Goal: Information Seeking & Learning: Learn about a topic

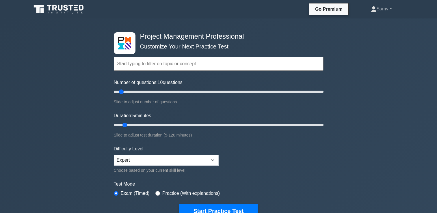
type input "5"
drag, startPoint x: 122, startPoint y: 125, endPoint x: 100, endPoint y: 124, distance: 22.8
click at [114, 124] on input "Duration: 5 minutes" at bounding box center [219, 125] width 210 height 7
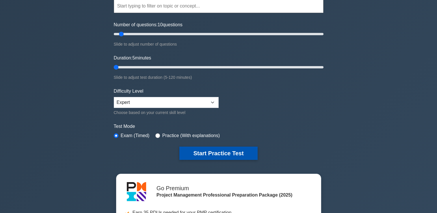
click at [214, 151] on button "Start Practice Test" at bounding box center [218, 153] width 78 height 13
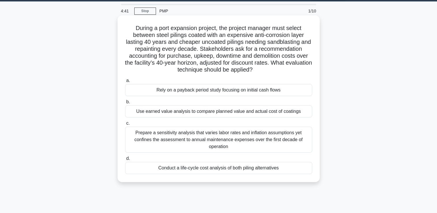
scroll to position [29, 0]
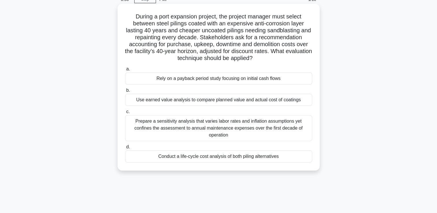
click at [187, 79] on div "Rely on a payback period study focusing on initial cash flows" at bounding box center [218, 78] width 187 height 12
click at [125, 71] on input "a. Rely on a payback period study focusing on initial cash flows" at bounding box center [125, 69] width 0 height 4
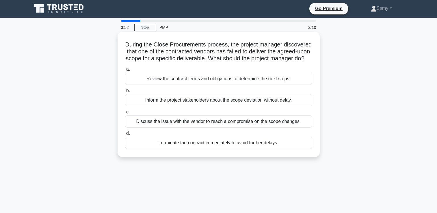
scroll to position [0, 0]
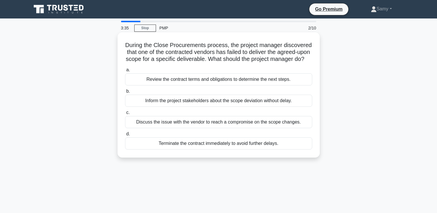
click at [196, 85] on div "Review the contract terms and obligations to determine the next steps." at bounding box center [218, 79] width 187 height 12
click at [125, 72] on input "a. Review the contract terms and obligations to determine the next steps." at bounding box center [125, 70] width 0 height 4
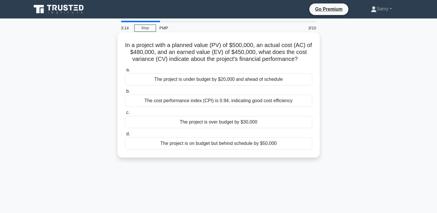
click at [200, 128] on div "The project is over budget by $30,000" at bounding box center [218, 122] width 187 height 12
click at [125, 115] on input "c. The project is over budget by $30,000" at bounding box center [125, 113] width 0 height 4
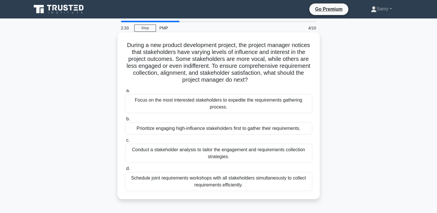
click at [191, 180] on div "Schedule joint requirements workshops with all stakeholders simultaneously to c…" at bounding box center [218, 181] width 187 height 19
click at [125, 171] on input "d. Schedule joint requirements workshops with all stakeholders simultaneously t…" at bounding box center [125, 169] width 0 height 4
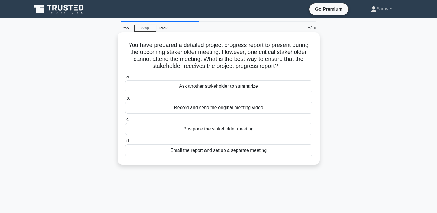
click at [191, 107] on div "Record and send the original meeting video" at bounding box center [218, 108] width 187 height 12
click at [125, 100] on input "b. Record and send the original meeting video" at bounding box center [125, 98] width 0 height 4
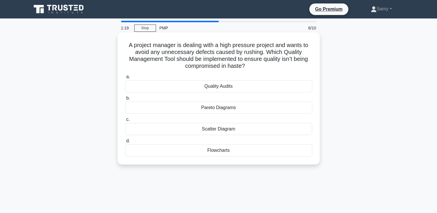
click at [208, 129] on div "Scatter Diagram" at bounding box center [218, 129] width 187 height 12
click at [125, 122] on input "c. Scatter Diagram" at bounding box center [125, 120] width 0 height 4
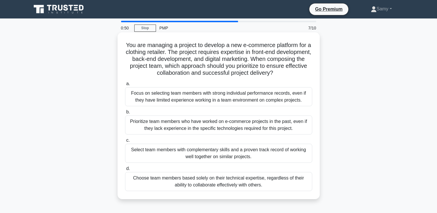
click at [163, 158] on div "Select team members with complementary skills and a proven track record of work…" at bounding box center [218, 153] width 187 height 19
click at [125, 142] on input "c. Select team members with complementary skills and a proven track record of w…" at bounding box center [125, 141] width 0 height 4
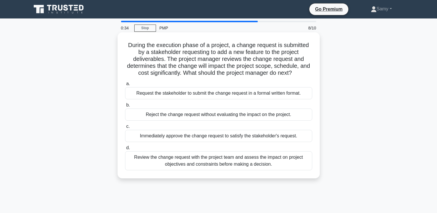
click at [233, 170] on div "Review the change request with the project team and assess the impact on projec…" at bounding box center [218, 160] width 187 height 19
click at [125, 150] on input "d. Review the change request with the project team and assess the impact on pro…" at bounding box center [125, 148] width 0 height 4
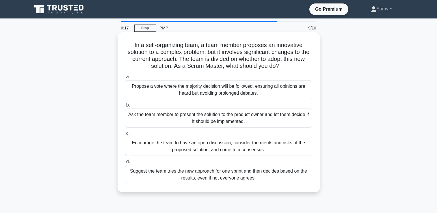
click at [204, 144] on div "Encourage the team to have an open discussion, consider the merits and risks of…" at bounding box center [218, 146] width 187 height 19
click at [125, 135] on input "c. Encourage the team to have an open discussion, consider the merits and risks…" at bounding box center [125, 134] width 0 height 4
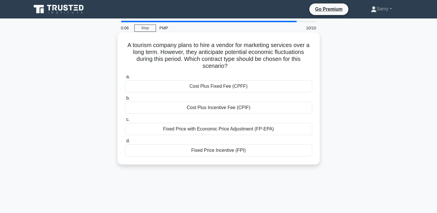
click at [221, 129] on div "Fixed Price with Economic Price Adjustment (FP-EPA)" at bounding box center [218, 129] width 187 height 12
click at [125, 122] on input "c. Fixed Price with Economic Price Adjustment (FP-EPA)" at bounding box center [125, 120] width 0 height 4
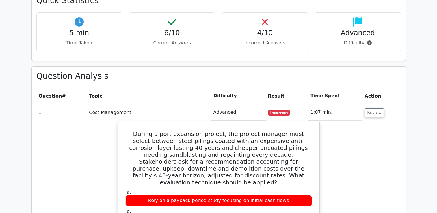
scroll to position [431, 0]
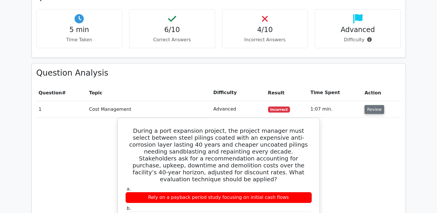
click at [369, 111] on button "Review" at bounding box center [375, 109] width 20 height 9
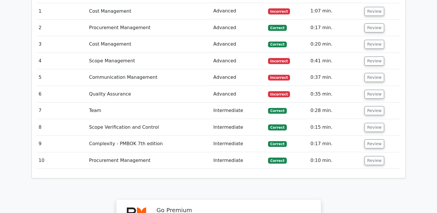
scroll to position [529, 0]
click at [371, 94] on button "Review" at bounding box center [375, 94] width 20 height 9
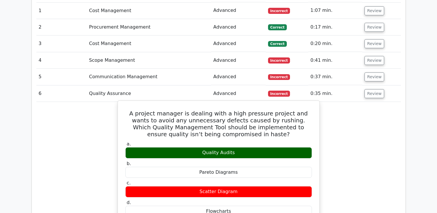
scroll to position [494, 0]
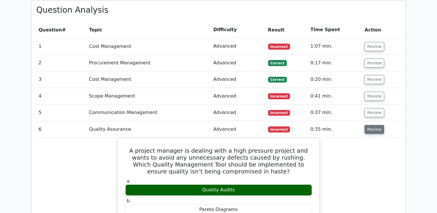
click at [368, 128] on button "Review" at bounding box center [375, 129] width 20 height 9
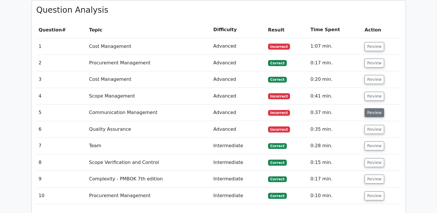
click at [369, 113] on button "Review" at bounding box center [375, 112] width 20 height 9
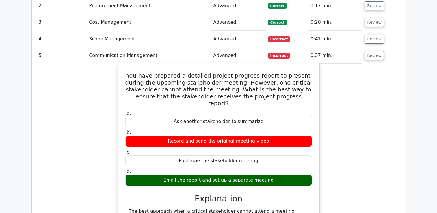
scroll to position [557, 0]
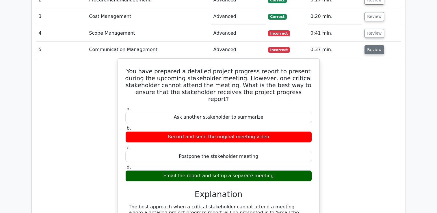
click at [366, 51] on button "Review" at bounding box center [375, 49] width 20 height 9
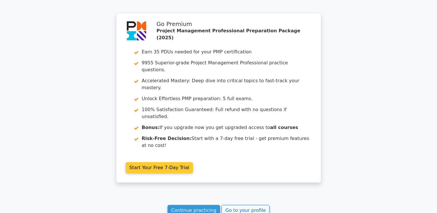
scroll to position [800, 0]
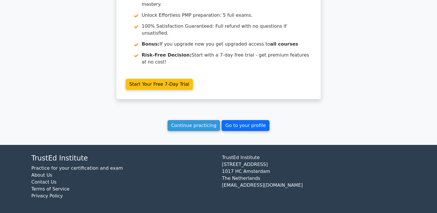
click at [236, 124] on link "Go to your profile" at bounding box center [246, 125] width 48 height 11
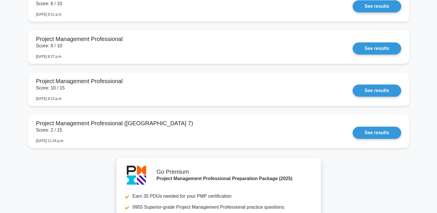
scroll to position [2516, 0]
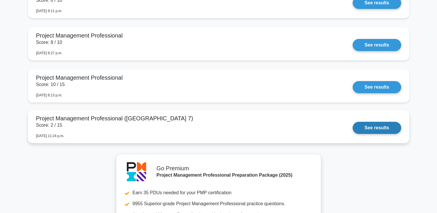
click at [385, 134] on link "See results" at bounding box center [377, 128] width 48 height 12
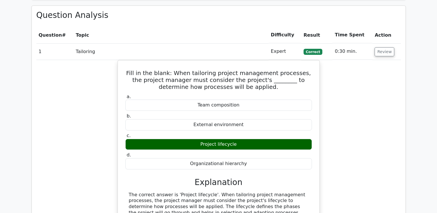
scroll to position [417, 0]
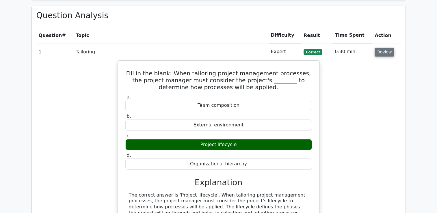
click at [380, 52] on button "Review" at bounding box center [385, 52] width 20 height 9
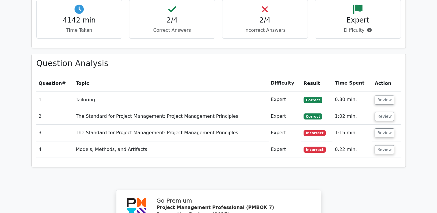
scroll to position [329, 0]
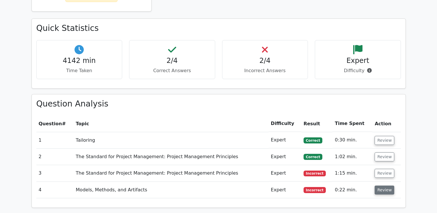
click at [382, 192] on button "Review" at bounding box center [385, 190] width 20 height 9
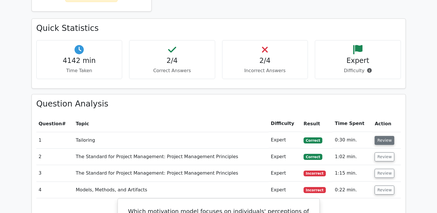
click at [380, 140] on button "Review" at bounding box center [385, 140] width 20 height 9
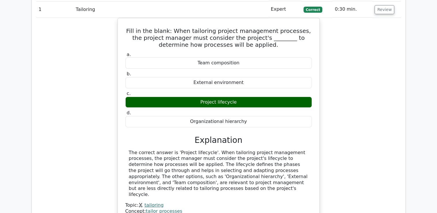
scroll to position [467, 0]
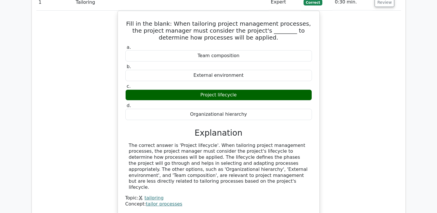
click at [101, 71] on div "Fill in the blank: When tailoring project management processes, the project man…" at bounding box center [218, 116] width 365 height 211
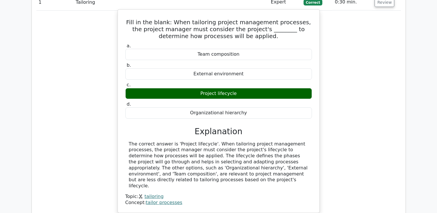
click at [188, 70] on div "External environment" at bounding box center [218, 73] width 187 height 11
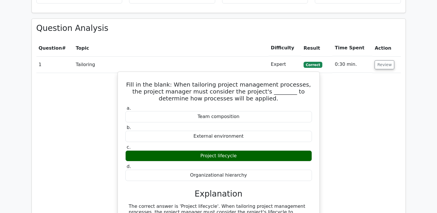
scroll to position [346, 0]
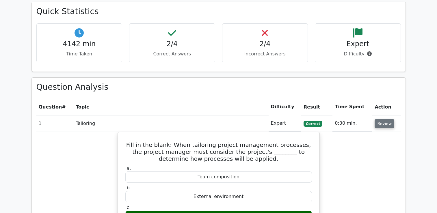
click at [379, 122] on button "Review" at bounding box center [385, 123] width 20 height 9
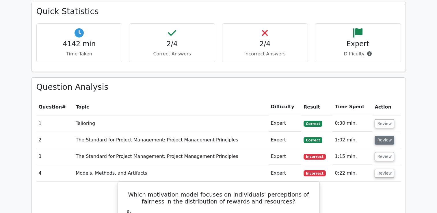
click at [381, 140] on button "Review" at bounding box center [385, 140] width 20 height 9
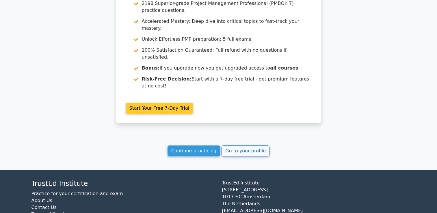
scroll to position [1340, 0]
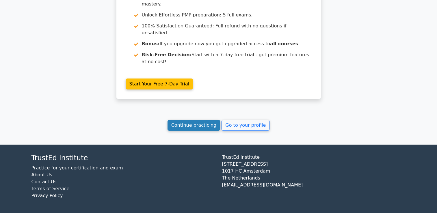
click at [191, 123] on link "Continue practicing" at bounding box center [194, 125] width 53 height 11
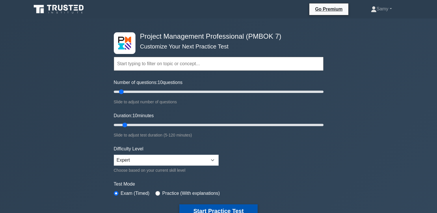
click at [212, 206] on button "Start Practice Test" at bounding box center [218, 210] width 78 height 13
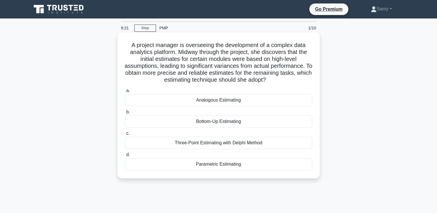
click at [188, 161] on div "Parametric Estimating" at bounding box center [218, 164] width 187 height 12
click at [125, 157] on input "d. Parametric Estimating" at bounding box center [125, 155] width 0 height 4
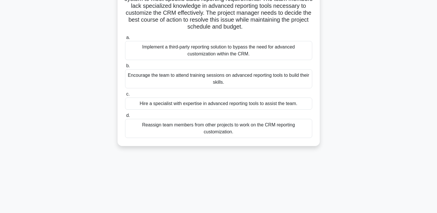
scroll to position [57, 0]
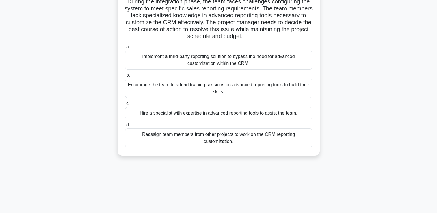
click at [215, 96] on div "Encourage the team to attend training sessions on advanced reporting tools to b…" at bounding box center [218, 88] width 187 height 19
click at [125, 77] on input "b. Encourage the team to attend training sessions on advanced reporting tools t…" at bounding box center [125, 76] width 0 height 4
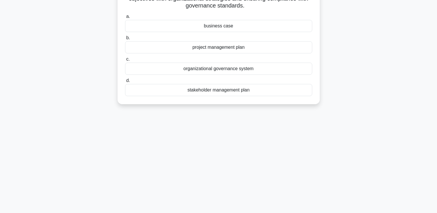
scroll to position [0, 0]
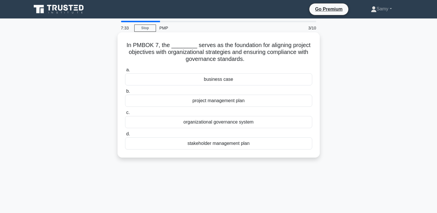
click at [280, 119] on div "organizational governance system" at bounding box center [218, 122] width 187 height 12
click at [125, 115] on input "c. organizational governance system" at bounding box center [125, 113] width 0 height 4
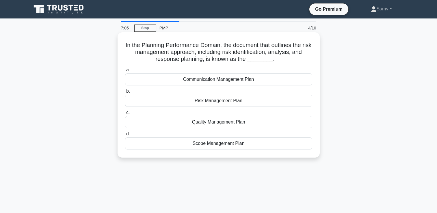
click at [230, 103] on div "Risk Management Plan" at bounding box center [218, 101] width 187 height 12
click at [125, 93] on input "b. Risk Management Plan" at bounding box center [125, 92] width 0 height 4
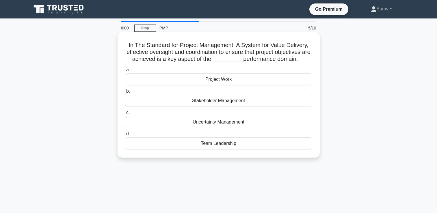
click at [228, 150] on div "Team Leadership" at bounding box center [218, 143] width 187 height 12
click at [125, 136] on input "d. Team Leadership" at bounding box center [125, 134] width 0 height 4
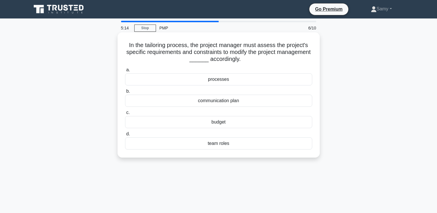
click at [239, 80] on div "processes" at bounding box center [218, 79] width 187 height 12
click at [125, 72] on input "a. processes" at bounding box center [125, 70] width 0 height 4
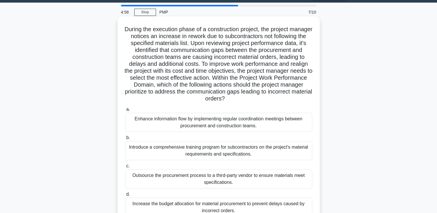
scroll to position [29, 0]
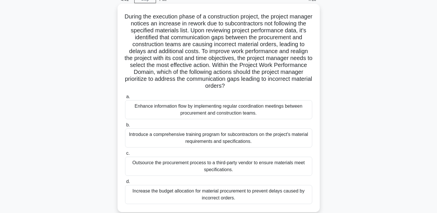
click at [209, 110] on div "Enhance information flow by implementing regular coordination meetings between …" at bounding box center [218, 109] width 187 height 19
click at [125, 99] on input "a. Enhance information flow by implementing regular coordination meetings betwe…" at bounding box center [125, 97] width 0 height 4
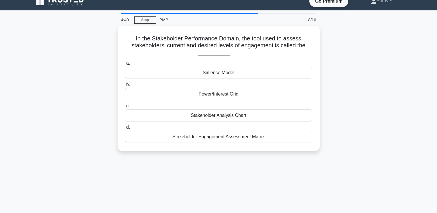
scroll to position [0, 0]
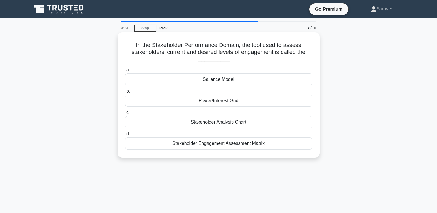
click at [209, 102] on div "Power/Interest Grid" at bounding box center [218, 101] width 187 height 12
click at [125, 93] on input "b. Power/Interest Grid" at bounding box center [125, 92] width 0 height 4
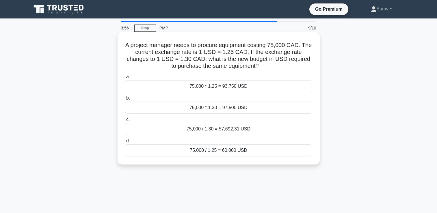
click at [223, 130] on div "75,000 / 1.30 = 57,692.31 USD" at bounding box center [218, 129] width 187 height 12
click at [125, 122] on input "c. 75,000 / 1.30 = 57,692.31 USD" at bounding box center [125, 120] width 0 height 4
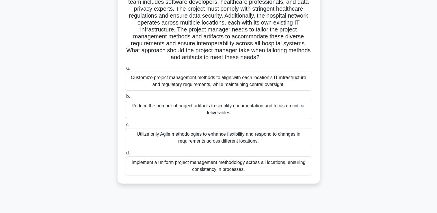
scroll to position [57, 0]
click at [214, 172] on div "Implement a uniform project management methodology across all locations, ensuri…" at bounding box center [218, 165] width 187 height 19
click at [125, 155] on input "d. Implement a uniform project management methodology across all locations, ens…" at bounding box center [125, 153] width 0 height 4
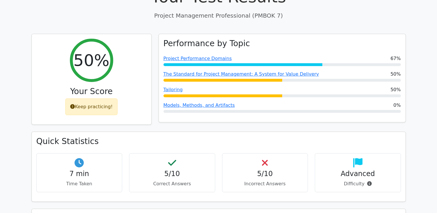
scroll to position [339, 0]
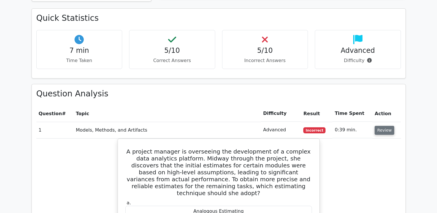
click at [384, 131] on button "Review" at bounding box center [385, 130] width 20 height 9
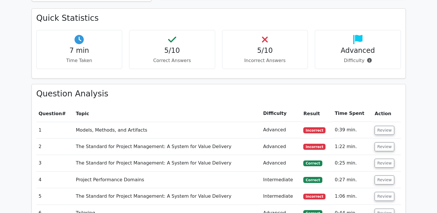
scroll to position [523, 0]
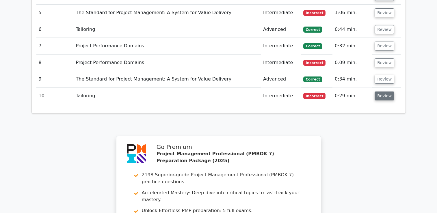
click at [375, 97] on button "Review" at bounding box center [385, 96] width 20 height 9
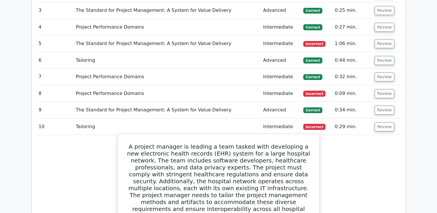
scroll to position [489, 0]
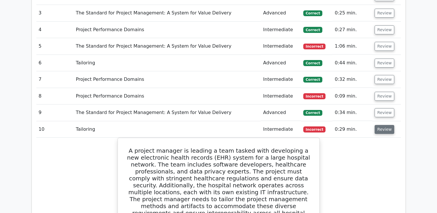
click at [378, 131] on button "Review" at bounding box center [385, 129] width 20 height 9
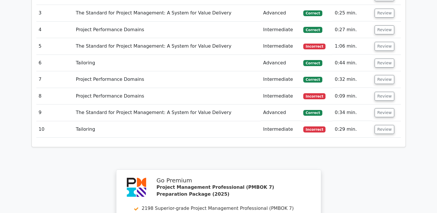
click at [312, 111] on span "Correct" at bounding box center [312, 113] width 19 height 6
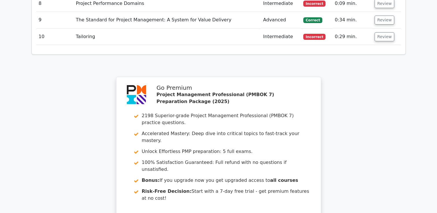
scroll to position [584, 0]
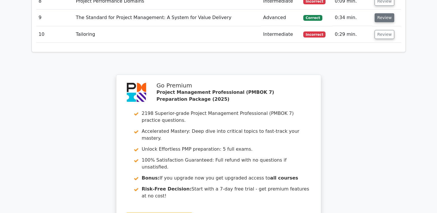
click at [383, 18] on button "Review" at bounding box center [385, 17] width 20 height 9
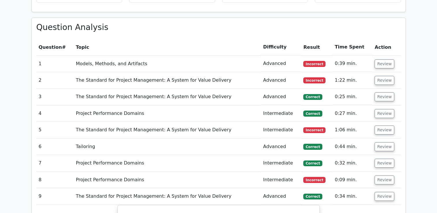
scroll to position [424, 0]
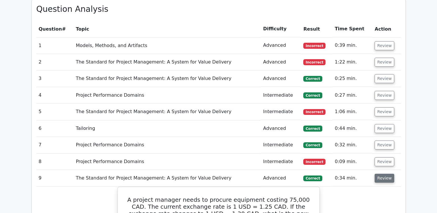
click at [382, 177] on button "Review" at bounding box center [385, 178] width 20 height 9
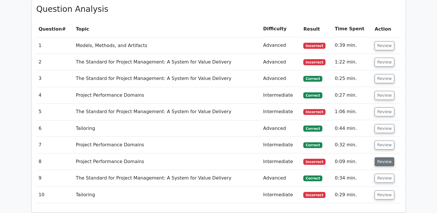
click at [384, 160] on button "Review" at bounding box center [385, 161] width 20 height 9
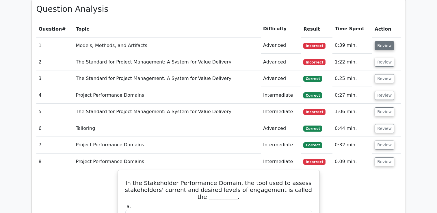
click at [384, 49] on button "Review" at bounding box center [385, 45] width 20 height 9
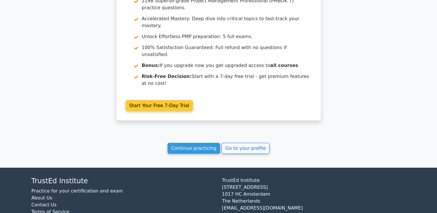
scroll to position [1240, 0]
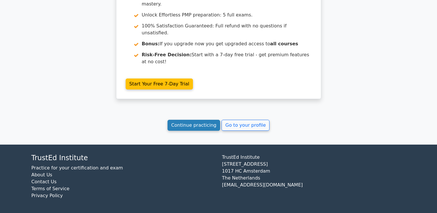
click at [201, 121] on link "Continue practicing" at bounding box center [194, 125] width 53 height 11
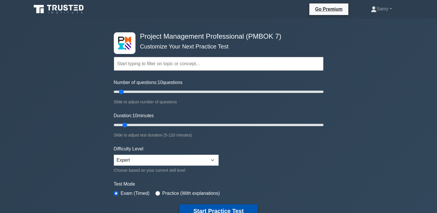
click at [209, 206] on button "Start Practice Test" at bounding box center [218, 210] width 78 height 13
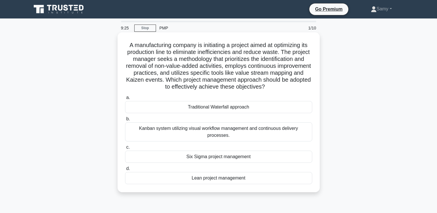
click at [213, 137] on div "Kanban system utilizing visual workflow management and continuous delivery proc…" at bounding box center [218, 131] width 187 height 19
click at [125, 121] on input "b. Kanban system utilizing visual workflow management and continuous delivery p…" at bounding box center [125, 119] width 0 height 4
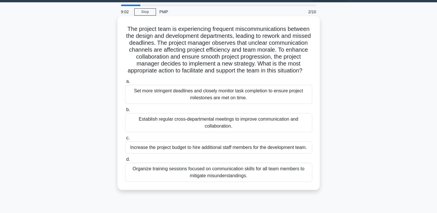
scroll to position [29, 0]
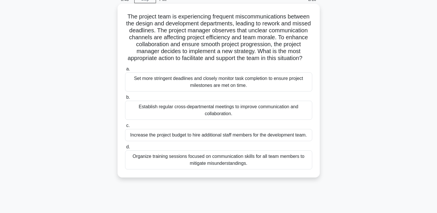
click at [202, 170] on div "Organize training sessions focused on communication skills for all team members…" at bounding box center [218, 159] width 187 height 19
click at [125, 149] on input "d. Organize training sessions focused on communication skills for all team memb…" at bounding box center [125, 147] width 0 height 4
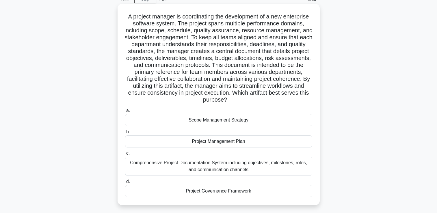
click at [202, 148] on div "Project Management Plan" at bounding box center [218, 141] width 187 height 12
click at [125, 134] on input "b. Project Management Plan" at bounding box center [125, 132] width 0 height 4
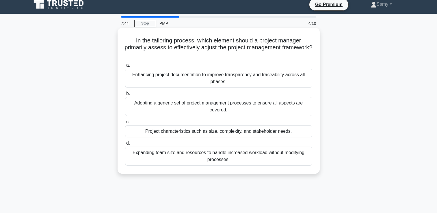
scroll to position [0, 0]
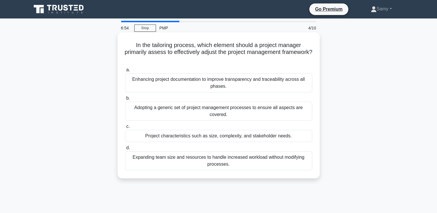
click at [180, 111] on div "Adopting a generic set of project management processes to ensure all aspects ar…" at bounding box center [218, 111] width 187 height 19
click at [125, 100] on input "b. Adopting a generic set of project management processes to ensure all aspects…" at bounding box center [125, 98] width 0 height 4
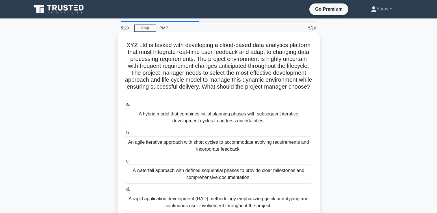
click at [154, 112] on div "A hybrid model that combines initial planning phases with subsequent iterative …" at bounding box center [218, 117] width 187 height 19
click at [125, 107] on input "a. A hybrid model that combines initial planning phases with subsequent iterati…" at bounding box center [125, 105] width 0 height 4
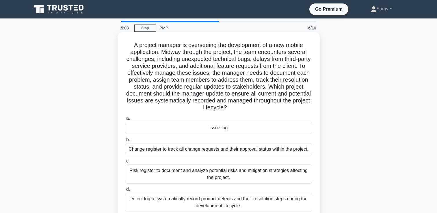
click at [209, 127] on div "Issue log" at bounding box center [218, 128] width 187 height 12
click at [125, 120] on input "a. Issue log" at bounding box center [125, 119] width 0 height 4
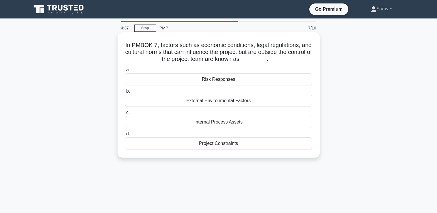
click at [209, 101] on div "External Environmental Factors" at bounding box center [218, 101] width 187 height 12
click at [125, 93] on input "b. External Environmental Factors" at bounding box center [125, 92] width 0 height 4
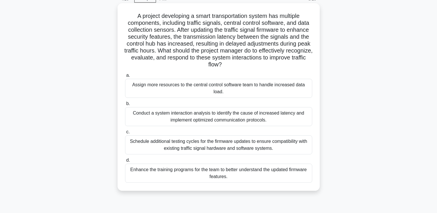
scroll to position [57, 0]
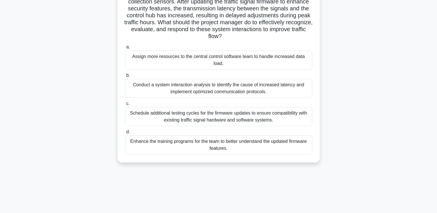
click at [207, 86] on div "Conduct a system interaction analysis to identify the cause of increased latenc…" at bounding box center [218, 88] width 187 height 19
click at [125, 77] on input "b. Conduct a system interaction analysis to identify the cause of increased lat…" at bounding box center [125, 76] width 0 height 4
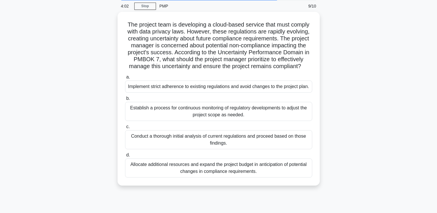
scroll to position [0, 0]
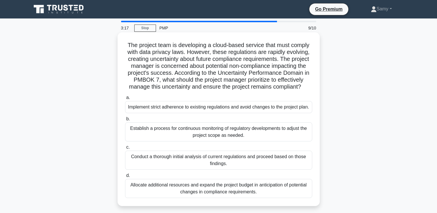
click at [216, 141] on div "Establish a process for continuous monitoring of regulatory developments to adj…" at bounding box center [218, 131] width 187 height 19
click at [125, 121] on input "b. Establish a process for continuous monitoring of regulatory developments to …" at bounding box center [125, 119] width 0 height 4
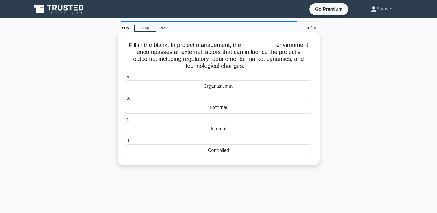
click at [222, 109] on div "External" at bounding box center [218, 108] width 187 height 12
click at [125, 100] on input "b. External" at bounding box center [125, 98] width 0 height 4
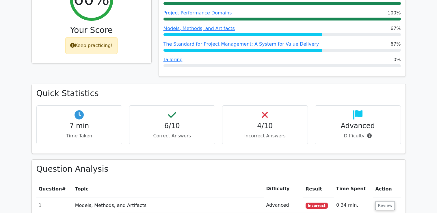
scroll to position [369, 0]
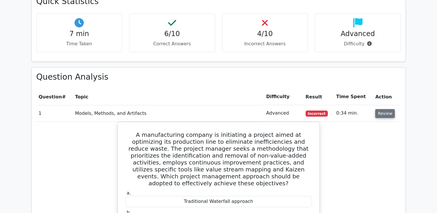
click at [388, 113] on button "Review" at bounding box center [385, 113] width 20 height 9
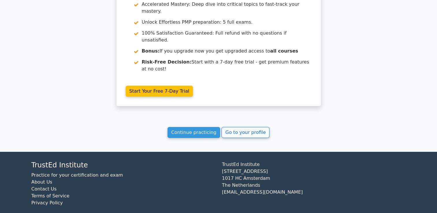
scroll to position [732, 0]
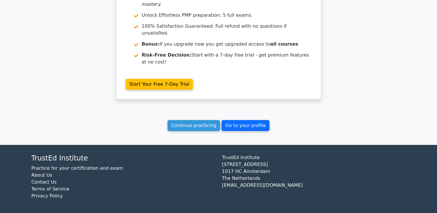
click at [243, 124] on link "Go to your profile" at bounding box center [246, 125] width 48 height 11
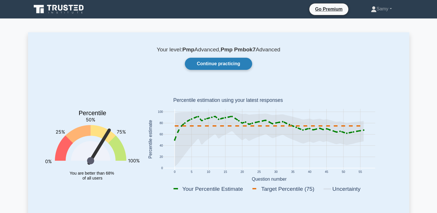
click at [211, 61] on link "Continue practicing" at bounding box center [218, 64] width 67 height 12
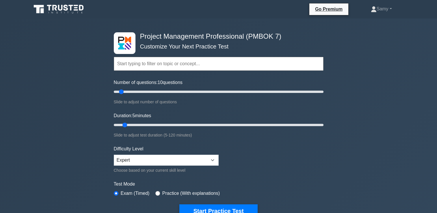
type input "5"
drag, startPoint x: 126, startPoint y: 125, endPoint x: 117, endPoint y: 123, distance: 9.2
click at [117, 123] on input "Duration: 5 minutes" at bounding box center [219, 125] width 210 height 7
type input "5"
drag, startPoint x: 122, startPoint y: 94, endPoint x: 112, endPoint y: 93, distance: 9.5
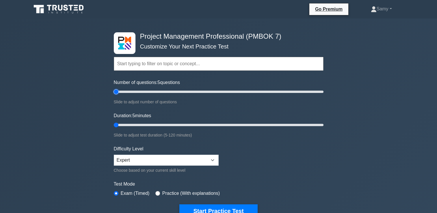
click at [114, 93] on input "Number of questions: 5 questions" at bounding box center [219, 91] width 210 height 7
click at [208, 207] on button "Start Practice Test" at bounding box center [218, 210] width 78 height 13
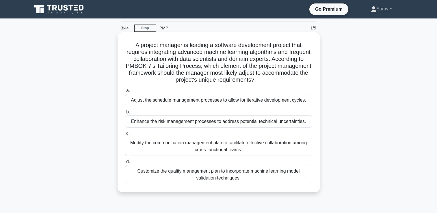
click at [163, 102] on div "Adjust the schedule management processes to allow for iterative development cyc…" at bounding box center [218, 100] width 187 height 12
click at [125, 93] on input "a. Adjust the schedule management processes to allow for iterative development …" at bounding box center [125, 91] width 0 height 4
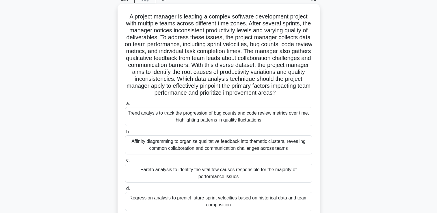
scroll to position [57, 0]
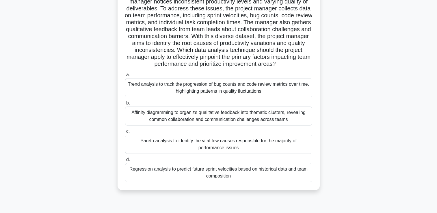
click at [161, 97] on div "Trend analysis to track the progression of bug counts and code review metrics o…" at bounding box center [218, 87] width 187 height 19
click at [125, 77] on input "a. Trend analysis to track the progression of bug counts and code review metric…" at bounding box center [125, 75] width 0 height 4
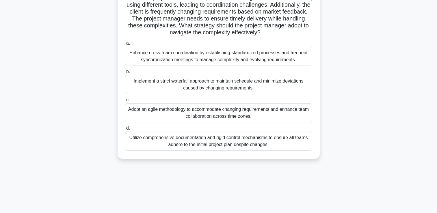
scroll to position [0, 0]
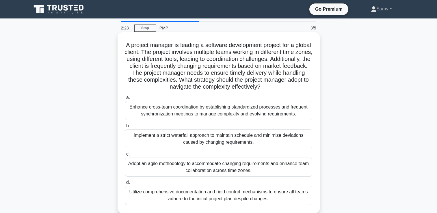
click at [192, 177] on div "Adopt an agile methodology to accommodate changing requirements and enhance tea…" at bounding box center [218, 167] width 187 height 19
click at [125, 156] on input "c. Adopt an agile methodology to accommodate changing requirements and enhance …" at bounding box center [125, 155] width 0 height 4
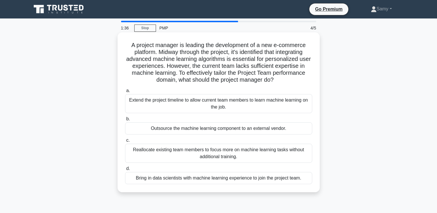
click at [183, 184] on div "Bring in data scientists with machine learning experience to join the project t…" at bounding box center [218, 178] width 187 height 12
click at [125, 171] on input "d. Bring in data scientists with machine learning experience to join the projec…" at bounding box center [125, 169] width 0 height 4
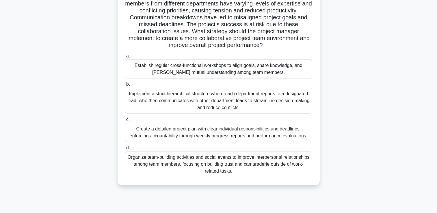
scroll to position [57, 0]
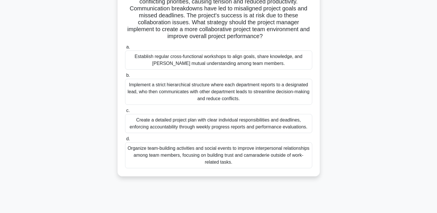
click at [150, 164] on div "Organize team-building activities and social events to improve interpersonal re…" at bounding box center [218, 155] width 187 height 26
click at [125, 141] on input "d. Organize team-building activities and social events to improve interpersonal…" at bounding box center [125, 139] width 0 height 4
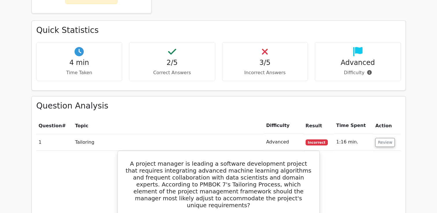
scroll to position [372, 0]
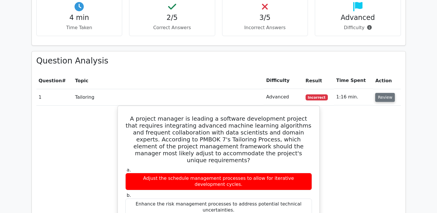
click at [379, 98] on button "Review" at bounding box center [385, 97] width 20 height 9
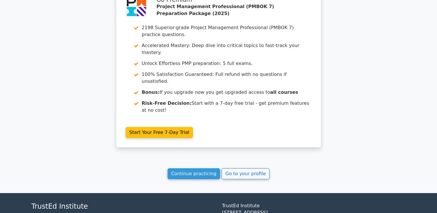
scroll to position [635, 0]
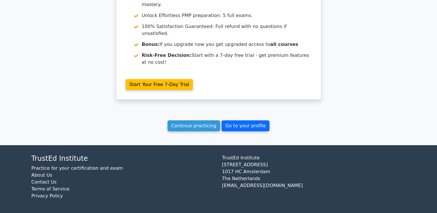
click at [229, 126] on link "Go to your profile" at bounding box center [246, 125] width 48 height 11
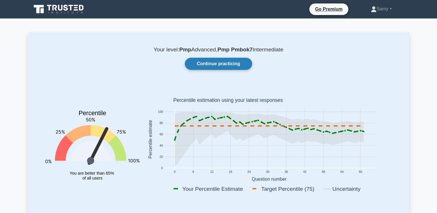
click at [215, 66] on link "Continue practicing" at bounding box center [218, 64] width 67 height 12
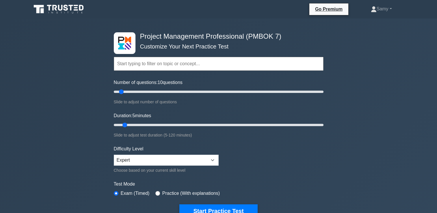
type input "5"
drag, startPoint x: 127, startPoint y: 124, endPoint x: 113, endPoint y: 123, distance: 13.9
click at [114, 123] on input "Duration: 5 minutes" at bounding box center [219, 125] width 210 height 7
type input "5"
drag, startPoint x: 122, startPoint y: 91, endPoint x: 110, endPoint y: 91, distance: 11.6
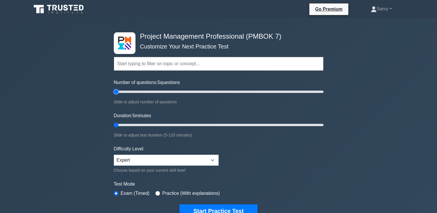
click at [114, 91] on input "Number of questions: 5 questions" at bounding box center [219, 91] width 210 height 7
type input "10"
drag, startPoint x: 117, startPoint y: 124, endPoint x: 122, endPoint y: 124, distance: 5.8
click at [122, 124] on input "Duration: 10 minutes" at bounding box center [219, 125] width 210 height 7
type input "10"
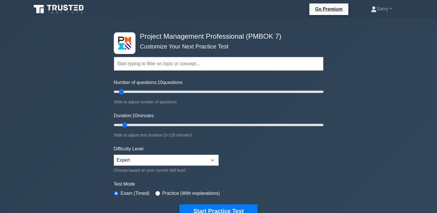
drag, startPoint x: 115, startPoint y: 92, endPoint x: 120, endPoint y: 93, distance: 4.3
click at [120, 92] on input "Number of questions: 10 questions" at bounding box center [219, 91] width 210 height 7
click at [206, 208] on button "Start Practice Test" at bounding box center [218, 210] width 78 height 13
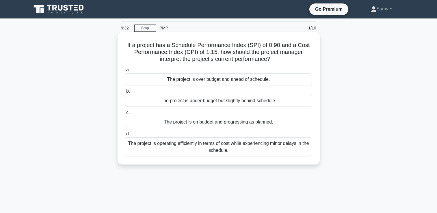
click at [202, 102] on div "The project is under budget but slightly behind schedule." at bounding box center [218, 101] width 187 height 12
click at [178, 101] on div "The project is under budget but slightly behind schedule." at bounding box center [218, 101] width 187 height 12
click at [125, 93] on input "b. The project is under budget but slightly behind schedule." at bounding box center [125, 92] width 0 height 4
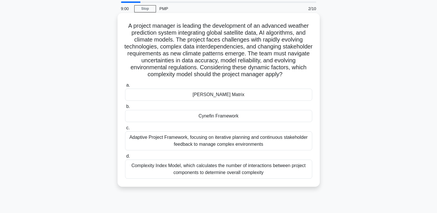
scroll to position [29, 0]
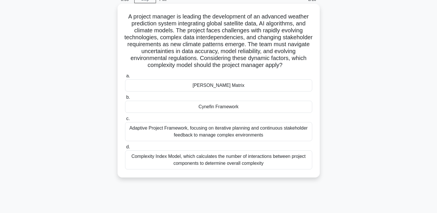
click at [166, 141] on div "Adaptive Project Framework, focusing on iterative planning and continuous stake…" at bounding box center [218, 131] width 187 height 19
click at [125, 121] on input "c. Adaptive Project Framework, focusing on iterative planning and continuous st…" at bounding box center [125, 119] width 0 height 4
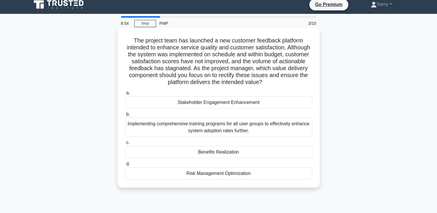
scroll to position [0, 0]
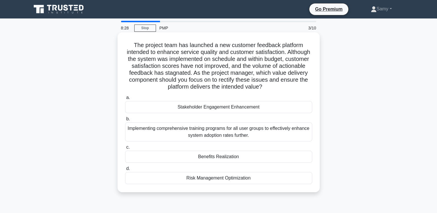
click at [186, 163] on div "Benefits Realization" at bounding box center [218, 157] width 187 height 12
click at [125, 149] on input "c. Benefits Realization" at bounding box center [125, 148] width 0 height 4
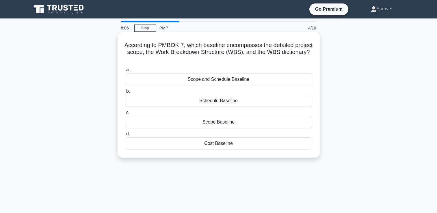
click at [195, 119] on div "Scope Baseline" at bounding box center [218, 122] width 187 height 12
click at [125, 115] on input "c. Scope Baseline" at bounding box center [125, 113] width 0 height 4
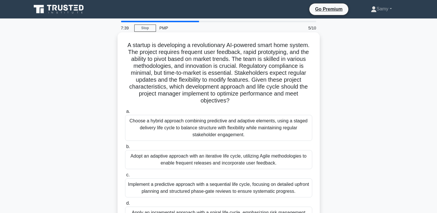
scroll to position [29, 0]
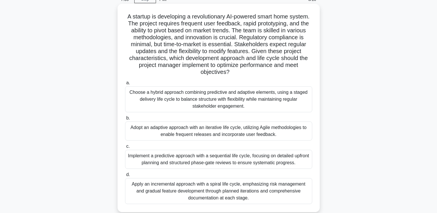
click at [166, 103] on div "Choose a hybrid approach combining predictive and adaptive elements, using a st…" at bounding box center [218, 99] width 187 height 26
click at [125, 85] on input "a. Choose a hybrid approach combining predictive and adaptive elements, using a…" at bounding box center [125, 83] width 0 height 4
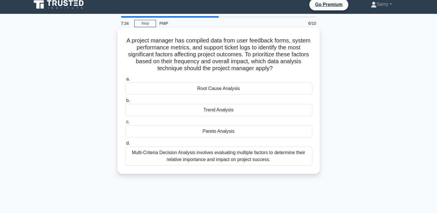
scroll to position [0, 0]
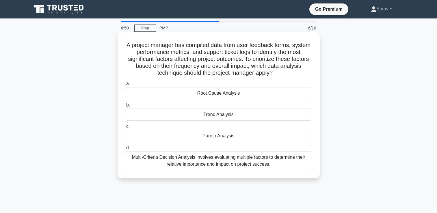
click at [183, 160] on div "Multi-Criteria Decision Analysis involves evaluating multiple factors to determ…" at bounding box center [218, 160] width 187 height 19
click at [125, 150] on input "d. Multi-Criteria Decision Analysis involves evaluating multiple factors to det…" at bounding box center [125, 148] width 0 height 4
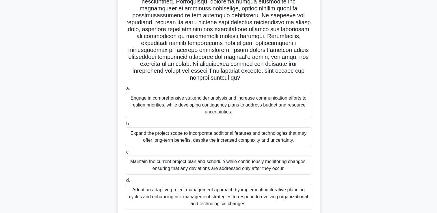
scroll to position [114, 0]
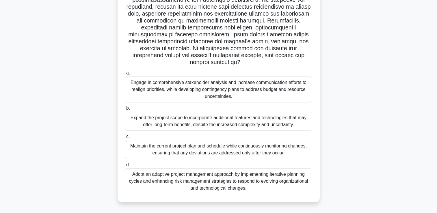
click at [213, 87] on div "Engage in comprehensive stakeholder analysis and increase communication efforts…" at bounding box center [218, 90] width 187 height 26
click at [125, 75] on input "a. Engage in comprehensive stakeholder analysis and increase communication effo…" at bounding box center [125, 73] width 0 height 4
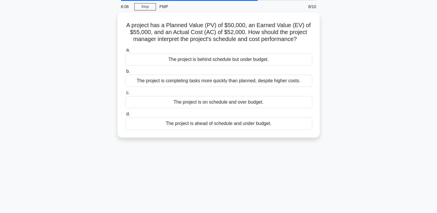
scroll to position [0, 0]
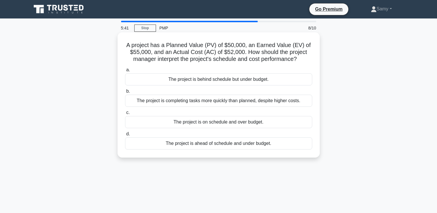
click at [191, 150] on div "The project is ahead of schedule and under budget." at bounding box center [218, 143] width 187 height 12
click at [125, 136] on input "d. The project is ahead of schedule and under budget." at bounding box center [125, 134] width 0 height 4
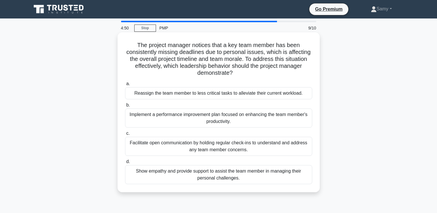
click at [225, 146] on div "Facilitate open communication by holding regular check-ins to understand and ad…" at bounding box center [218, 146] width 187 height 19
click at [125, 135] on input "c. Facilitate open communication by holding regular check-ins to understand and…" at bounding box center [125, 134] width 0 height 4
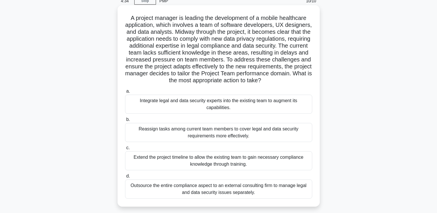
scroll to position [57, 0]
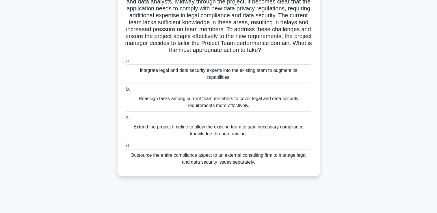
click at [177, 82] on div "Integrate legal and data security experts into the existing team to augment its…" at bounding box center [218, 73] width 187 height 19
click at [125, 63] on input "a. Integrate legal and data security experts into the existing team to augment …" at bounding box center [125, 61] width 0 height 4
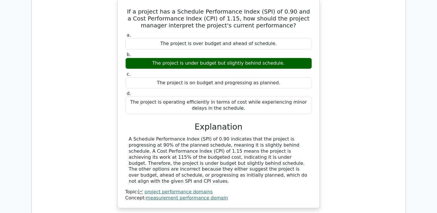
scroll to position [457, 0]
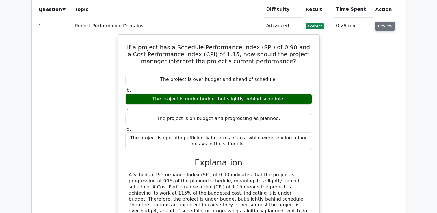
click at [379, 25] on button "Review" at bounding box center [385, 26] width 20 height 9
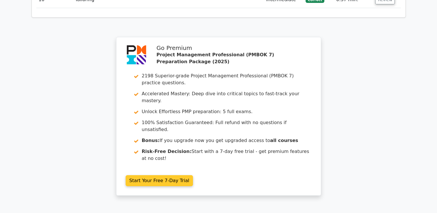
scroll to position [706, 0]
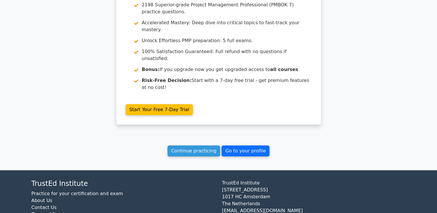
click at [232, 150] on link "Go to your profile" at bounding box center [246, 151] width 48 height 11
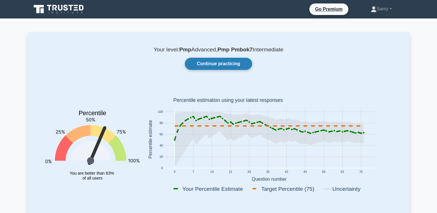
click at [215, 64] on link "Continue practicing" at bounding box center [218, 64] width 67 height 12
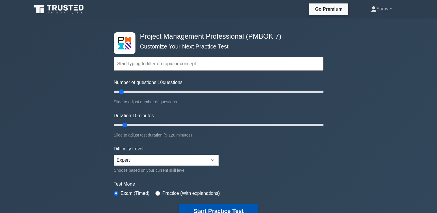
click at [201, 209] on button "Start Practice Test" at bounding box center [218, 210] width 78 height 13
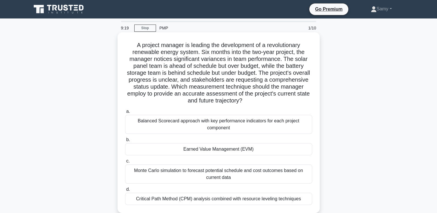
click at [197, 149] on div "Earned Value Management (EVM)" at bounding box center [218, 149] width 187 height 12
click at [125, 142] on input "b. Earned Value Management (EVM)" at bounding box center [125, 140] width 0 height 4
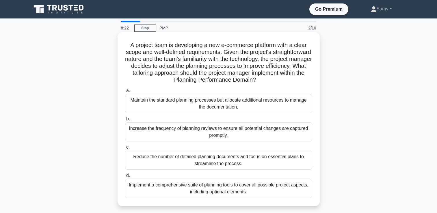
click at [156, 190] on div "Implement a comprehensive suite of planning tools to cover all possible project…" at bounding box center [218, 188] width 187 height 19
click at [125, 178] on input "d. Implement a comprehensive suite of planning tools to cover all possible proj…" at bounding box center [125, 176] width 0 height 4
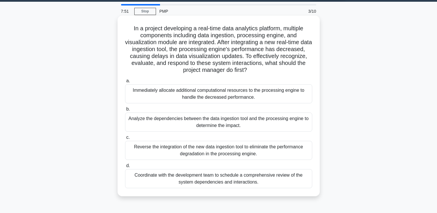
scroll to position [29, 0]
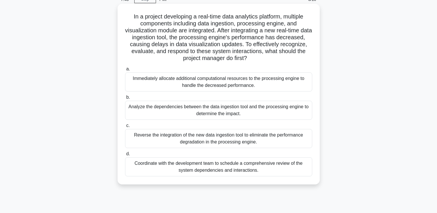
click at [207, 112] on div "Analyze the dependencies between the data ingestion tool and the processing eng…" at bounding box center [218, 110] width 187 height 19
click at [125, 99] on input "b. Analyze the dependencies between the data ingestion tool and the processing …" at bounding box center [125, 98] width 0 height 4
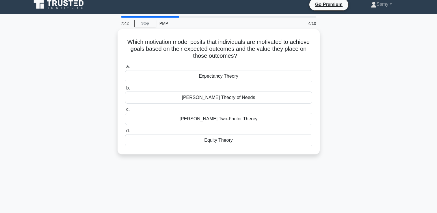
scroll to position [0, 0]
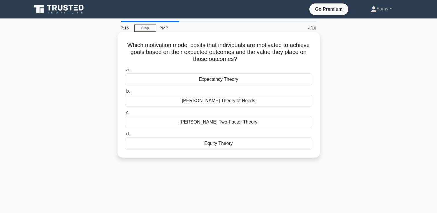
click at [192, 122] on div "[PERSON_NAME] Two-Factor Theory" at bounding box center [218, 122] width 187 height 12
click at [125, 115] on input "[PERSON_NAME] Two-Factor Theory" at bounding box center [125, 113] width 0 height 4
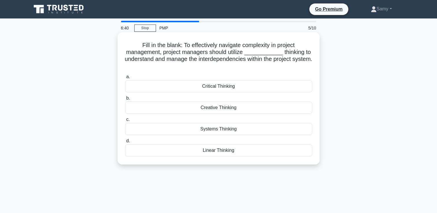
click at [185, 128] on div "Systems Thinking" at bounding box center [218, 129] width 187 height 12
click at [125, 122] on input "c. Systems Thinking" at bounding box center [125, 120] width 0 height 4
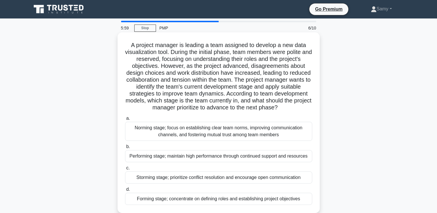
click at [175, 184] on div "Storming stage; prioritize conflict resolution and encourage open communication" at bounding box center [218, 178] width 187 height 12
click at [125, 170] on input "c. Storming stage; prioritize conflict resolution and encourage open communicat…" at bounding box center [125, 168] width 0 height 4
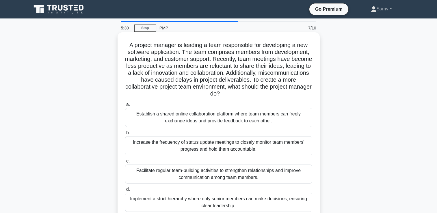
scroll to position [29, 0]
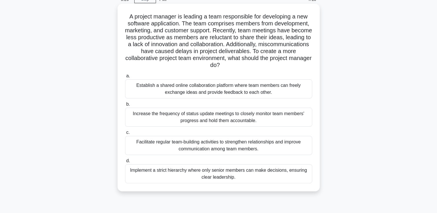
click at [230, 146] on div "Facilitate regular team-building activities to strengthen relationships and imp…" at bounding box center [218, 145] width 187 height 19
click at [125, 135] on input "c. Facilitate regular team-building activities to strengthen relationships and …" at bounding box center [125, 133] width 0 height 4
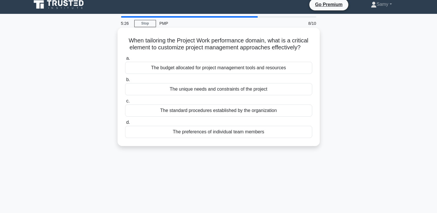
scroll to position [0, 0]
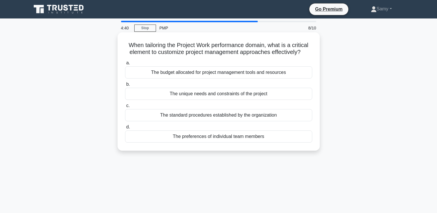
click at [193, 100] on div "The unique needs and constraints of the project" at bounding box center [218, 94] width 187 height 12
click at [125, 86] on input "b. The unique needs and constraints of the project" at bounding box center [125, 85] width 0 height 4
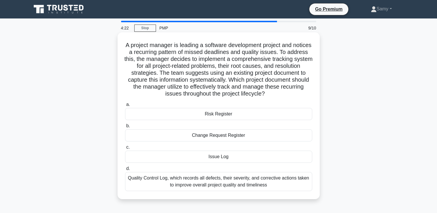
click at [200, 161] on div "Issue Log" at bounding box center [218, 157] width 187 height 12
click at [125, 149] on input "c. Issue Log" at bounding box center [125, 148] width 0 height 4
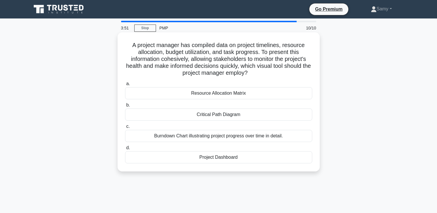
click at [195, 156] on div "Project Dashboard" at bounding box center [218, 157] width 187 height 12
click at [125, 150] on input "d. Project Dashboard" at bounding box center [125, 148] width 0 height 4
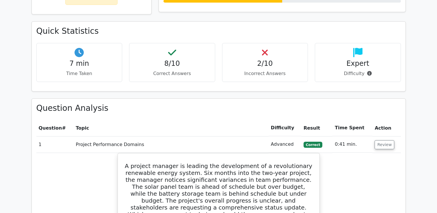
scroll to position [369, 0]
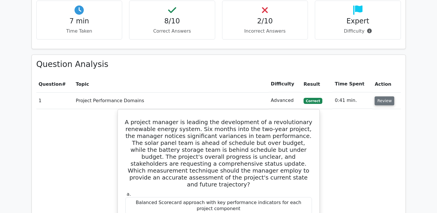
click at [386, 99] on button "Review" at bounding box center [385, 100] width 20 height 9
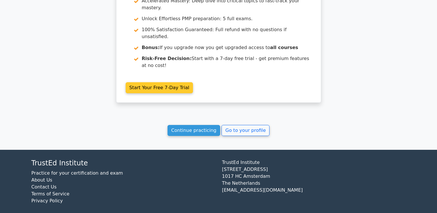
scroll to position [719, 0]
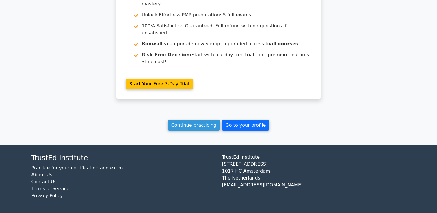
click at [236, 129] on link "Go to your profile" at bounding box center [246, 125] width 48 height 11
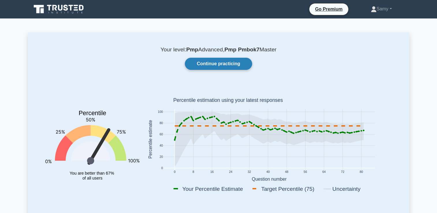
click at [205, 63] on link "Continue practicing" at bounding box center [218, 64] width 67 height 12
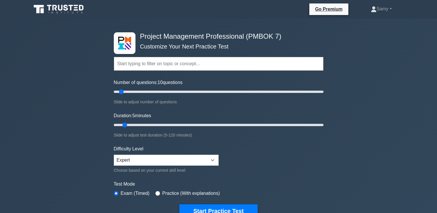
type input "5"
drag, startPoint x: 124, startPoint y: 124, endPoint x: 112, endPoint y: 122, distance: 12.5
click at [114, 122] on input "Duration: 5 minutes" at bounding box center [219, 125] width 210 height 7
type input "5"
drag, startPoint x: 122, startPoint y: 94, endPoint x: 109, endPoint y: 93, distance: 13.3
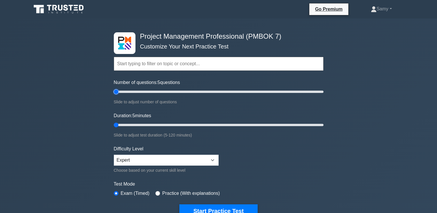
click at [114, 93] on input "Number of questions: 5 questions" at bounding box center [219, 91] width 210 height 7
click at [203, 206] on button "Start Practice Test" at bounding box center [218, 210] width 78 height 13
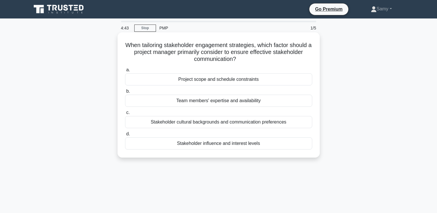
click at [201, 146] on div "Stakeholder influence and interest levels" at bounding box center [218, 143] width 187 height 12
click at [125, 136] on input "d. Stakeholder influence and interest levels" at bounding box center [125, 134] width 0 height 4
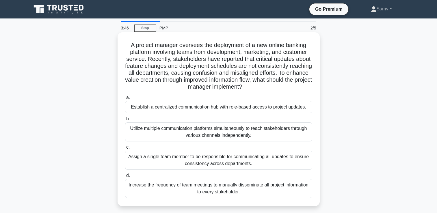
click at [177, 113] on div "Establish a centralized communication hub with role-based access to project upd…" at bounding box center [218, 107] width 187 height 12
click at [125, 100] on input "a. Establish a centralized communication hub with role-based access to project …" at bounding box center [125, 98] width 0 height 4
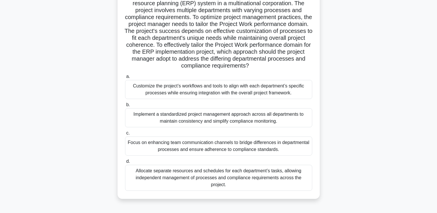
scroll to position [57, 0]
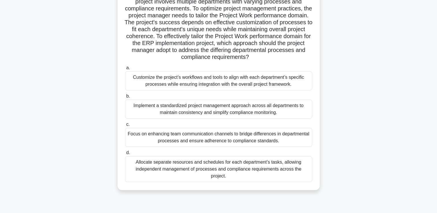
click at [174, 87] on div "Customize the project’s workflows and tools to align with each department’s spe…" at bounding box center [218, 80] width 187 height 19
click at [125, 70] on input "a. Customize the project’s workflows and tools to align with each department’s …" at bounding box center [125, 68] width 0 height 4
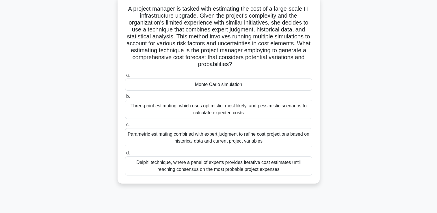
scroll to position [29, 0]
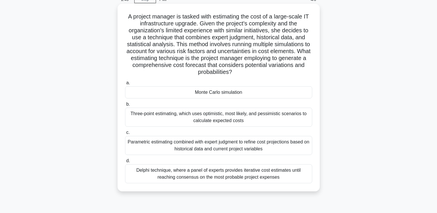
click at [200, 92] on div "Monte Carlo simulation" at bounding box center [218, 92] width 187 height 12
click at [125, 85] on input "a. Monte Carlo simulation" at bounding box center [125, 83] width 0 height 4
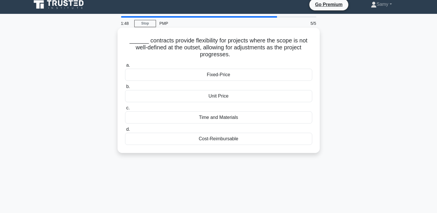
scroll to position [0, 0]
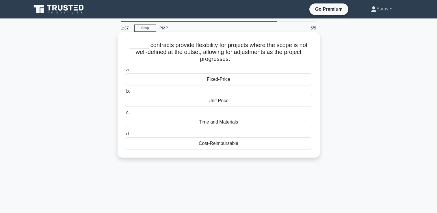
click at [177, 125] on div "Time and Materials" at bounding box center [218, 122] width 187 height 12
click at [125, 115] on input "c. Time and Materials" at bounding box center [125, 113] width 0 height 4
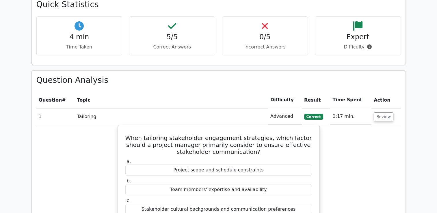
scroll to position [367, 0]
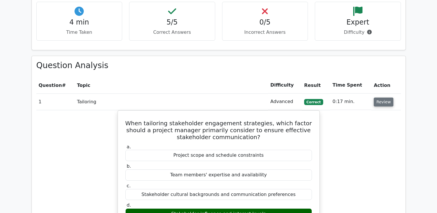
click at [382, 105] on button "Review" at bounding box center [384, 102] width 20 height 9
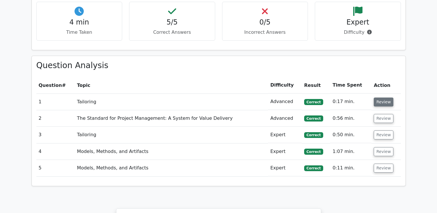
click at [376, 102] on button "Review" at bounding box center [384, 102] width 20 height 9
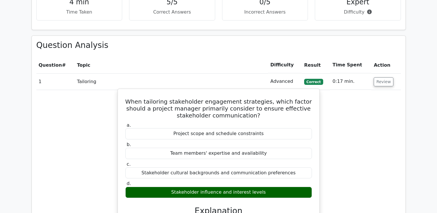
scroll to position [398, 0]
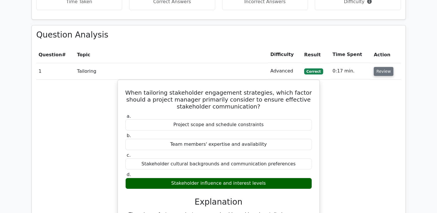
click at [387, 72] on button "Review" at bounding box center [384, 71] width 20 height 9
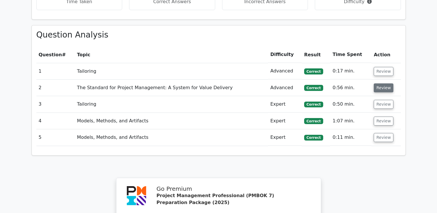
click at [381, 89] on button "Review" at bounding box center [384, 87] width 20 height 9
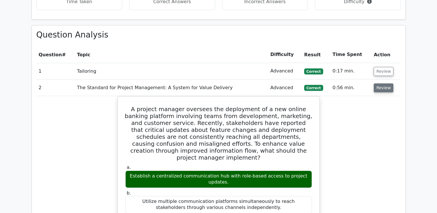
click at [386, 88] on button "Review" at bounding box center [384, 87] width 20 height 9
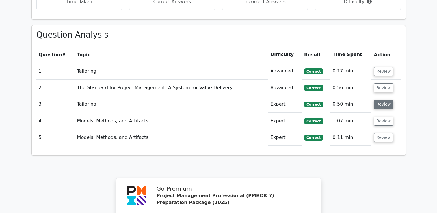
click at [379, 106] on button "Review" at bounding box center [384, 104] width 20 height 9
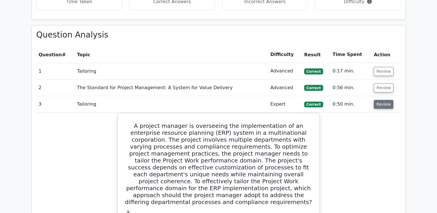
click at [383, 102] on button "Review" at bounding box center [384, 104] width 20 height 9
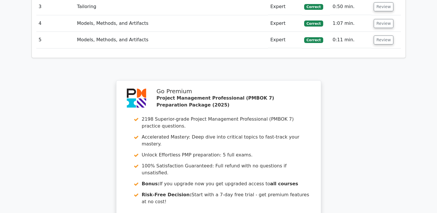
scroll to position [635, 0]
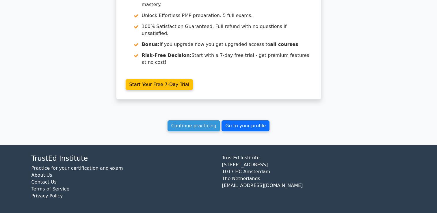
click at [227, 128] on link "Go to your profile" at bounding box center [246, 125] width 48 height 11
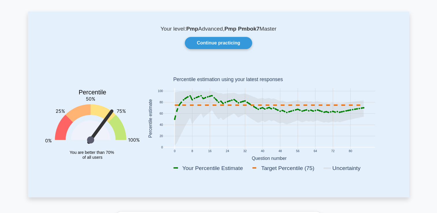
scroll to position [29, 0]
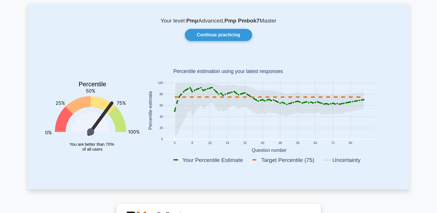
click at [175, 97] on icon at bounding box center [268, 97] width 189 height 0
click at [216, 39] on link "Continue practicing" at bounding box center [218, 35] width 67 height 12
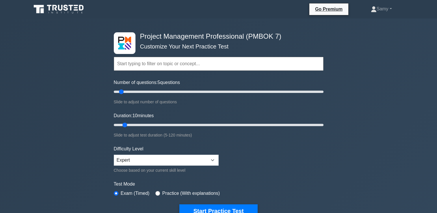
type input "5"
drag, startPoint x: 121, startPoint y: 90, endPoint x: 104, endPoint y: 91, distance: 16.8
click at [114, 91] on input "Number of questions: 5 questions" at bounding box center [219, 91] width 210 height 7
type input "5"
drag, startPoint x: 126, startPoint y: 124, endPoint x: 103, endPoint y: 124, distance: 22.2
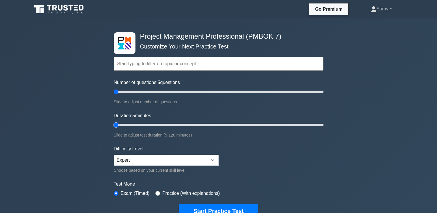
click at [114, 124] on input "Duration: 5 minutes" at bounding box center [219, 125] width 210 height 7
click at [194, 208] on button "Start Practice Test" at bounding box center [218, 210] width 78 height 13
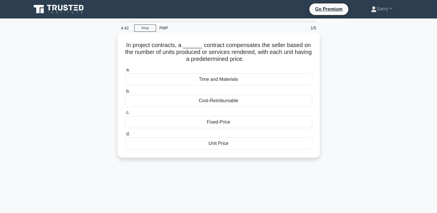
click at [202, 101] on div "Cost-Reimbursable" at bounding box center [218, 101] width 187 height 12
click at [125, 93] on input "b. Cost-Reimbursable" at bounding box center [125, 92] width 0 height 4
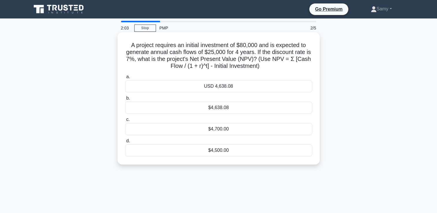
click at [202, 107] on div "$4,638.08" at bounding box center [218, 108] width 187 height 12
click at [125, 100] on input "b. $4,638.08" at bounding box center [125, 98] width 0 height 4
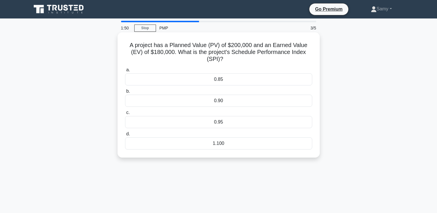
click at [214, 101] on div "0.90" at bounding box center [218, 101] width 187 height 12
click at [125, 93] on input "b. 0.90" at bounding box center [125, 92] width 0 height 4
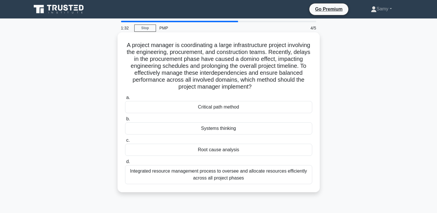
click at [182, 129] on div "Systems thinking" at bounding box center [218, 128] width 187 height 12
click at [125, 121] on input "b. Systems thinking" at bounding box center [125, 119] width 0 height 4
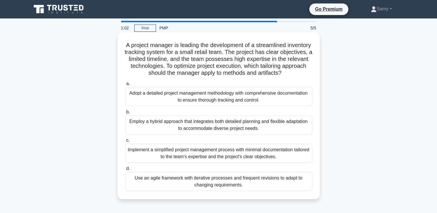
click at [137, 132] on div "Employ a hybrid approach that integrates both detailed planning and flexible ad…" at bounding box center [218, 125] width 187 height 19
click at [125, 114] on input "b. Employ a hybrid approach that integrates both detailed planning and flexible…" at bounding box center [125, 112] width 0 height 4
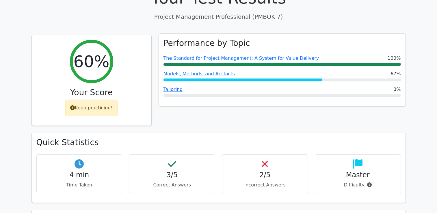
scroll to position [276, 0]
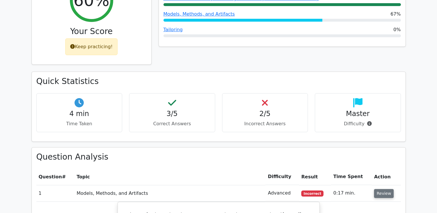
click at [382, 194] on button "Review" at bounding box center [384, 193] width 20 height 9
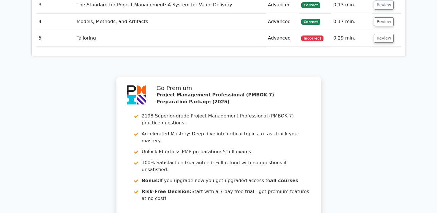
scroll to position [557, 0]
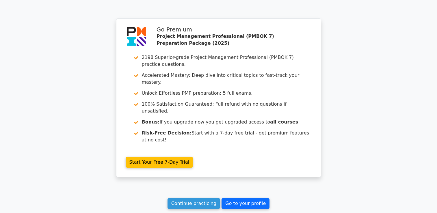
click at [248, 202] on link "Go to your profile" at bounding box center [246, 203] width 48 height 11
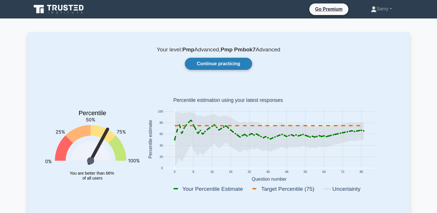
click at [231, 59] on link "Continue practicing" at bounding box center [218, 64] width 67 height 12
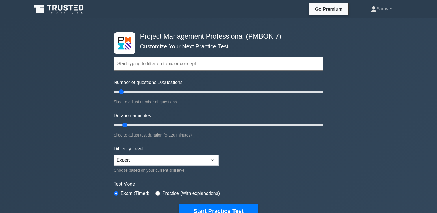
type input "5"
drag, startPoint x: 125, startPoint y: 124, endPoint x: 106, endPoint y: 117, distance: 20.4
click at [114, 122] on input "Duration: 5 minutes" at bounding box center [219, 125] width 210 height 7
type input "5"
drag, startPoint x: 121, startPoint y: 92, endPoint x: 103, endPoint y: 89, distance: 18.4
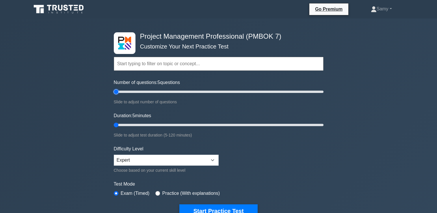
click at [114, 89] on input "Number of questions: 5 questions" at bounding box center [219, 91] width 210 height 7
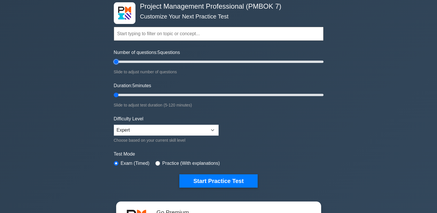
scroll to position [59, 0]
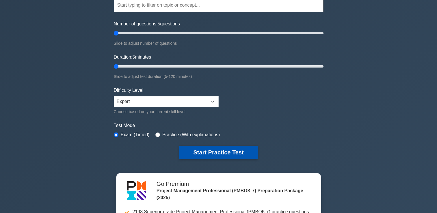
click at [202, 154] on button "Start Practice Test" at bounding box center [218, 152] width 78 height 13
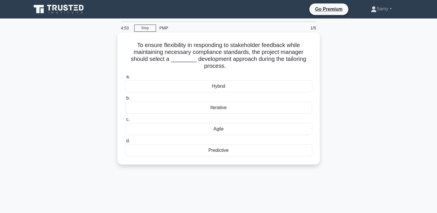
click at [211, 87] on div "Hybrid" at bounding box center [218, 86] width 187 height 12
click at [125, 79] on input "a. Hybrid" at bounding box center [125, 77] width 0 height 4
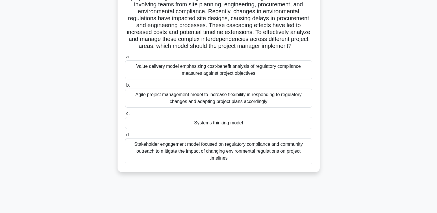
scroll to position [57, 0]
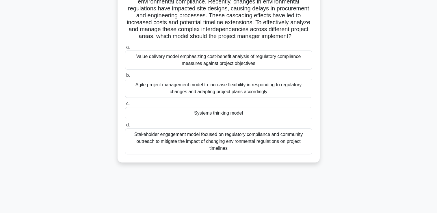
click at [182, 119] on div "Systems thinking model" at bounding box center [218, 113] width 187 height 12
click at [125, 106] on input "c. Systems thinking model" at bounding box center [125, 104] width 0 height 4
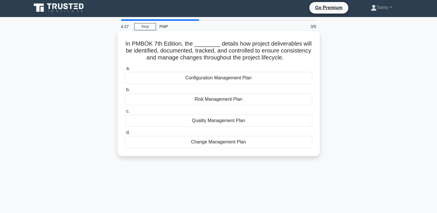
scroll to position [0, 0]
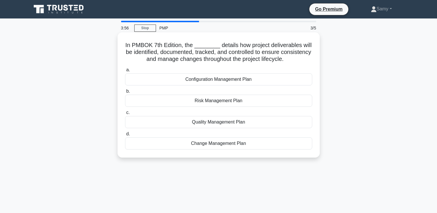
click at [195, 85] on div "Configuration Management Plan" at bounding box center [218, 79] width 187 height 12
click at [125, 72] on input "a. Configuration Management Plan" at bounding box center [125, 70] width 0 height 4
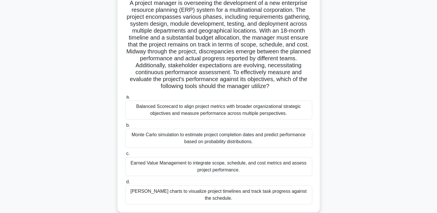
scroll to position [57, 0]
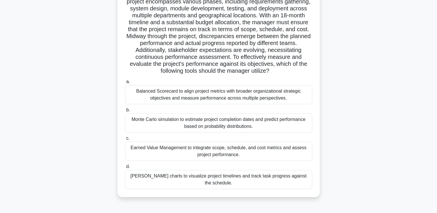
click at [170, 161] on div "Earned Value Management to integrate scope, schedule, and cost metrics and asse…" at bounding box center [218, 151] width 187 height 19
click at [125, 140] on input "c. Earned Value Management to integrate scope, schedule, and cost metrics and a…" at bounding box center [125, 139] width 0 height 4
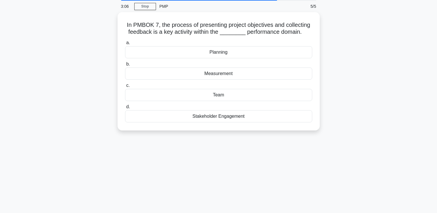
scroll to position [0, 0]
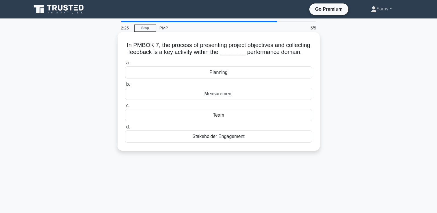
click at [180, 121] on div "Team" at bounding box center [218, 115] width 187 height 12
click at [125, 108] on input "c. Team" at bounding box center [125, 106] width 0 height 4
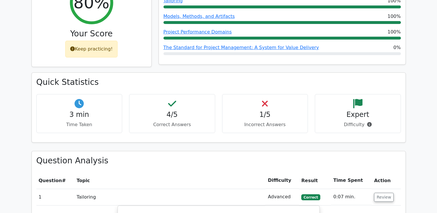
scroll to position [334, 0]
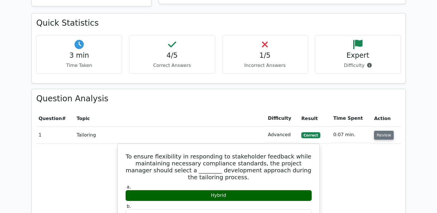
click at [378, 138] on button "Review" at bounding box center [384, 135] width 20 height 9
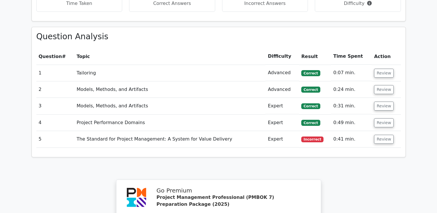
scroll to position [434, 0]
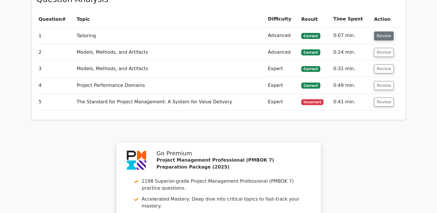
click at [382, 33] on button "Review" at bounding box center [384, 35] width 20 height 9
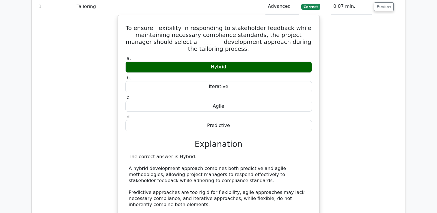
scroll to position [456, 0]
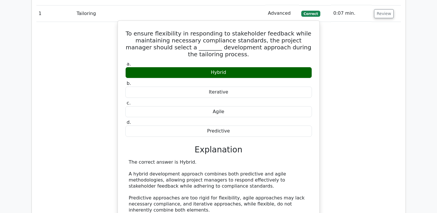
click at [215, 46] on h5 "To ensure flexibility in responding to stakeholder feedback while maintaining n…" at bounding box center [219, 44] width 188 height 28
drag, startPoint x: 137, startPoint y: 33, endPoint x: 207, endPoint y: 73, distance: 80.9
click at [207, 74] on div "To ensure flexibility in responding to stakeholder feedback while maintaining n…" at bounding box center [218, 129] width 197 height 212
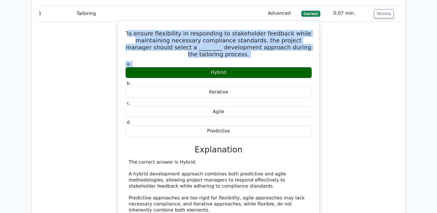
click at [165, 45] on h5 "To ensure flexibility in responding to stakeholder feedback while maintaining n…" at bounding box center [219, 44] width 188 height 28
click at [133, 36] on h5 "To ensure flexibility in responding to stakeholder feedback while maintaining n…" at bounding box center [219, 44] width 188 height 28
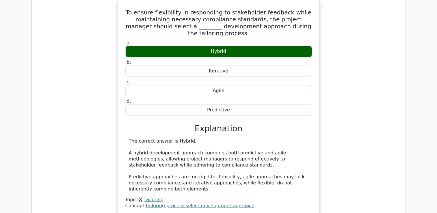
scroll to position [515, 0]
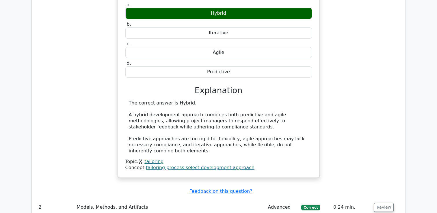
drag, startPoint x: 135, startPoint y: 34, endPoint x: 239, endPoint y: 156, distance: 160.4
click at [239, 159] on div "To ensure flexibility in responding to stakeholder feedback while maintaining n…" at bounding box center [218, 70] width 197 height 212
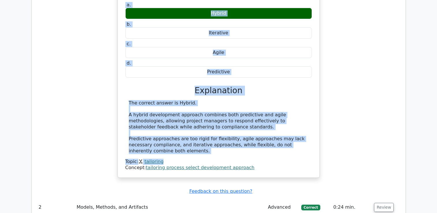
drag, startPoint x: 239, startPoint y: 156, endPoint x: 265, endPoint y: 98, distance: 63.6
click at [265, 98] on div "a. Hybrid b. Iterative" at bounding box center [219, 86] width 188 height 170
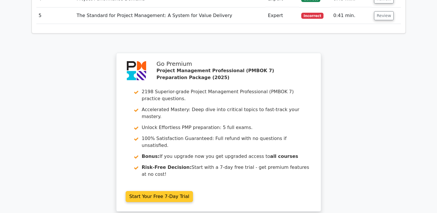
scroll to position [876, 0]
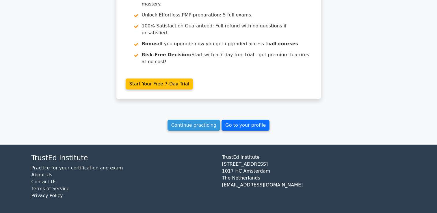
click at [252, 127] on link "Go to your profile" at bounding box center [246, 125] width 48 height 11
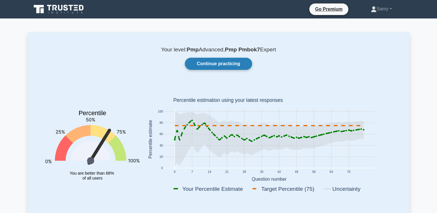
click at [217, 62] on link "Continue practicing" at bounding box center [218, 64] width 67 height 12
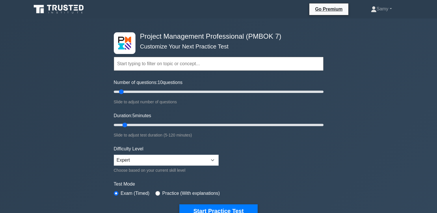
type input "5"
drag, startPoint x: 124, startPoint y: 125, endPoint x: 115, endPoint y: 124, distance: 8.7
click at [115, 123] on input "Duration: 5 minutes" at bounding box center [219, 125] width 210 height 7
type input "5"
drag, startPoint x: 121, startPoint y: 92, endPoint x: 113, endPoint y: 91, distance: 8.5
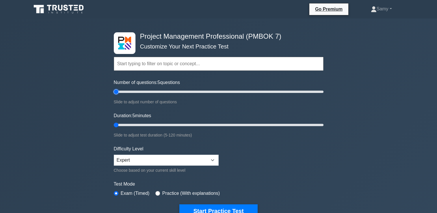
click at [114, 90] on input "Number of questions: 5 questions" at bounding box center [219, 91] width 210 height 7
click at [194, 209] on button "Start Practice Test" at bounding box center [218, 210] width 78 height 13
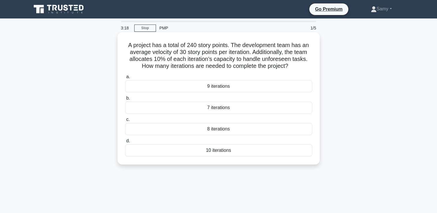
click at [217, 92] on div "9 iterations" at bounding box center [218, 86] width 187 height 12
click at [125, 79] on input "a. 9 iterations" at bounding box center [125, 77] width 0 height 4
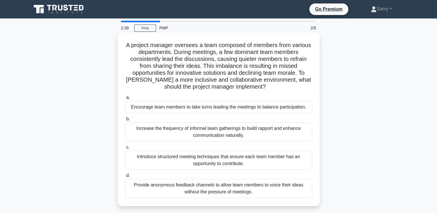
click at [181, 108] on div "Encourage team members to take turns leading the meetings to balance participat…" at bounding box center [218, 107] width 187 height 12
click at [125, 100] on input "a. Encourage team members to take turns leading the meetings to balance partici…" at bounding box center [125, 98] width 0 height 4
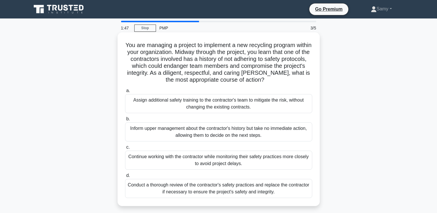
click at [243, 191] on div "Conduct a thorough review of the contractor's safety practices and replace the …" at bounding box center [218, 188] width 187 height 19
click at [125, 178] on input "d. Conduct a thorough review of the contractor's safety practices and replace t…" at bounding box center [125, 176] width 0 height 4
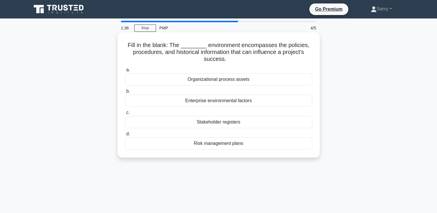
click at [210, 81] on div "Organizational process assets" at bounding box center [218, 79] width 187 height 12
click at [125, 72] on input "a. Organizational process assets" at bounding box center [125, 70] width 0 height 4
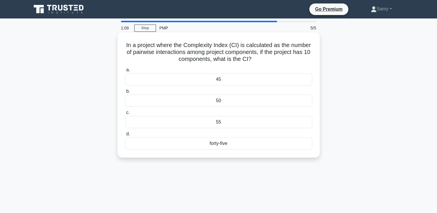
click at [226, 80] on div "45" at bounding box center [218, 79] width 187 height 12
click at [125, 72] on input "a. 45" at bounding box center [125, 70] width 0 height 4
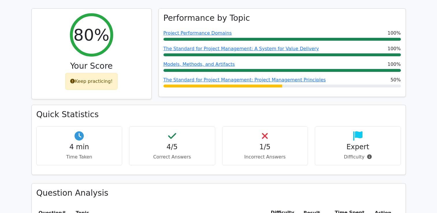
scroll to position [276, 0]
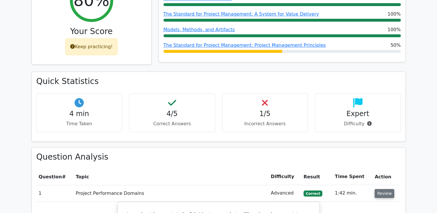
click at [379, 189] on button "Review" at bounding box center [385, 193] width 20 height 9
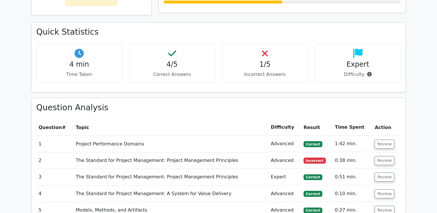
scroll to position [403, 0]
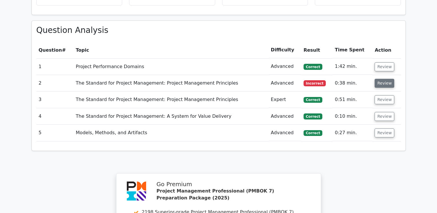
click at [386, 82] on button "Review" at bounding box center [385, 83] width 20 height 9
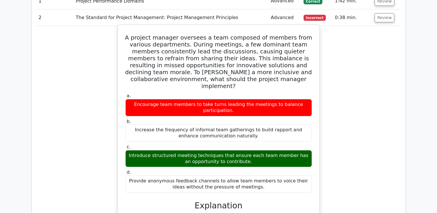
scroll to position [436, 0]
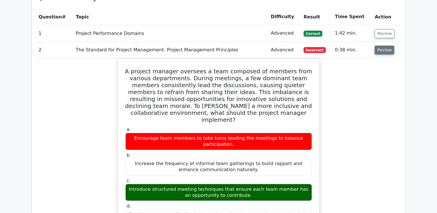
click at [386, 48] on button "Review" at bounding box center [385, 50] width 20 height 9
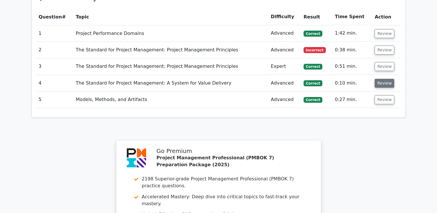
click at [386, 82] on button "Review" at bounding box center [385, 83] width 20 height 9
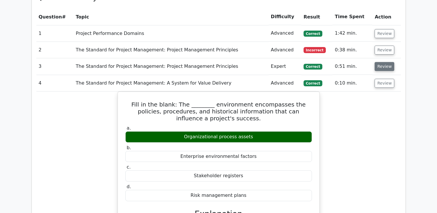
click at [384, 68] on button "Review" at bounding box center [385, 66] width 20 height 9
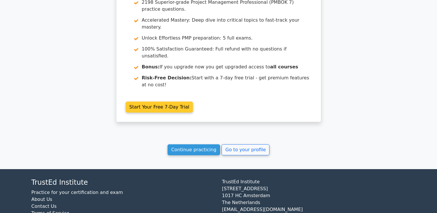
scroll to position [1171, 0]
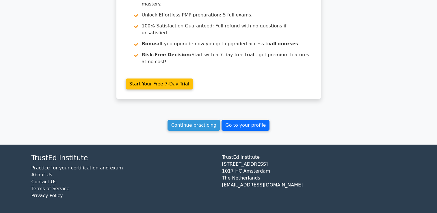
click at [236, 127] on link "Go to your profile" at bounding box center [246, 125] width 48 height 11
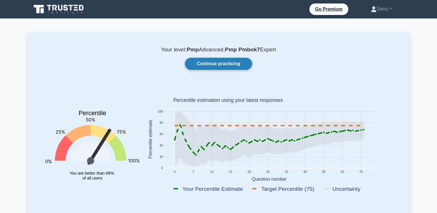
click at [226, 63] on link "Continue practicing" at bounding box center [218, 64] width 67 height 12
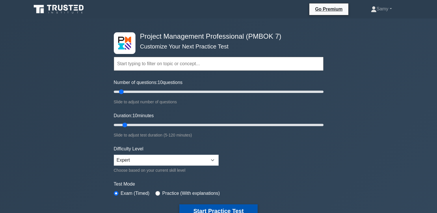
click at [206, 209] on button "Start Practice Test" at bounding box center [218, 210] width 78 height 13
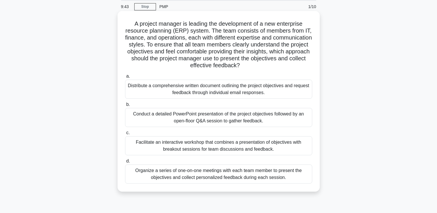
scroll to position [29, 0]
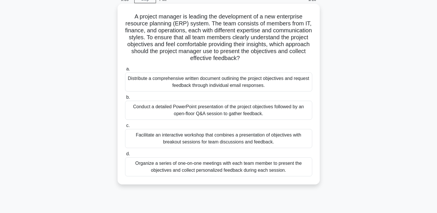
click at [193, 136] on div "Facilitate an interactive workshop that combines a presentation of objectives w…" at bounding box center [218, 138] width 187 height 19
click at [125, 128] on input "c. Facilitate an interactive workshop that combines a presentation of objective…" at bounding box center [125, 126] width 0 height 4
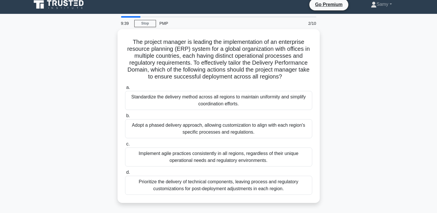
scroll to position [0, 0]
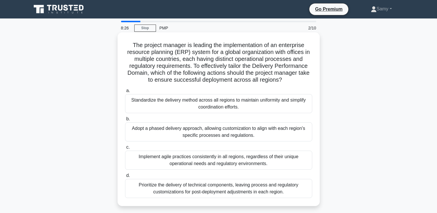
click at [185, 140] on div "Adopt a phased delivery approach, allowing customization to align with each reg…" at bounding box center [218, 131] width 187 height 19
click at [125, 121] on input "b. Adopt a phased delivery approach, allowing customization to align with each …" at bounding box center [125, 119] width 0 height 4
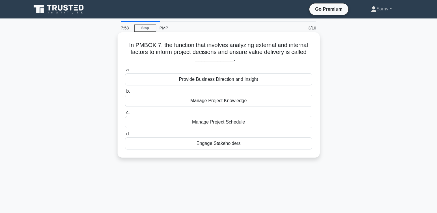
click at [205, 79] on div "Provide Business Direction and Insight" at bounding box center [218, 79] width 187 height 12
click at [125, 72] on input "a. Provide Business Direction and Insight" at bounding box center [125, 70] width 0 height 4
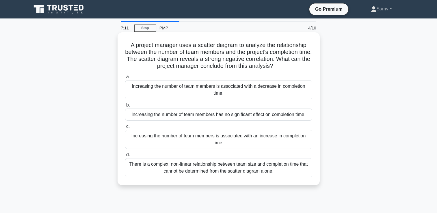
click at [210, 121] on div "Increasing the number of team members has no significant effect on completion t…" at bounding box center [218, 115] width 187 height 12
click at [125, 107] on input "b. Increasing the number of team members has no significant effect on completio…" at bounding box center [125, 105] width 0 height 4
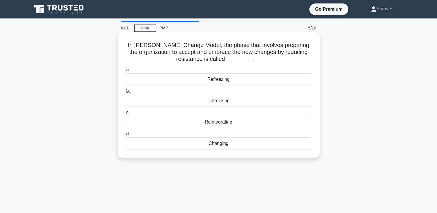
click at [208, 122] on div "Reintegrating" at bounding box center [218, 122] width 187 height 12
click at [125, 115] on input "c. Reintegrating" at bounding box center [125, 113] width 0 height 4
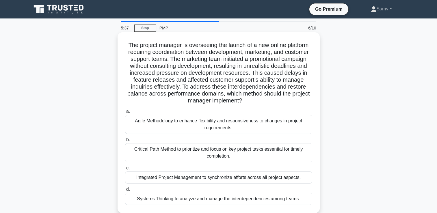
click at [163, 205] on div "Systems Thinking to analyze and manage the interdependencies among teams." at bounding box center [218, 199] width 187 height 12
click at [125, 191] on input "d. Systems Thinking to analyze and manage the interdependencies among teams." at bounding box center [125, 190] width 0 height 4
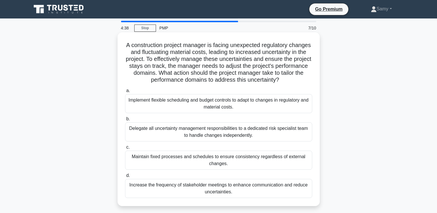
click at [150, 107] on div "Implement flexible scheduling and budget controls to adapt to changes in regula…" at bounding box center [218, 103] width 187 height 19
click at [125, 93] on input "a. Implement flexible scheduling and budget controls to adapt to changes in reg…" at bounding box center [125, 91] width 0 height 4
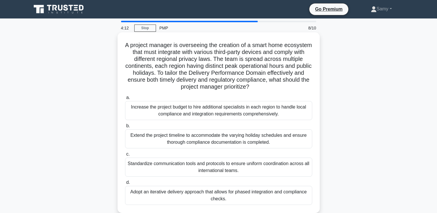
click at [151, 200] on div "Adopt an iterative delivery approach that allows for phased integration and com…" at bounding box center [218, 195] width 187 height 19
click at [125, 185] on input "d. Adopt an iterative delivery approach that allows for phased integration and …" at bounding box center [125, 183] width 0 height 4
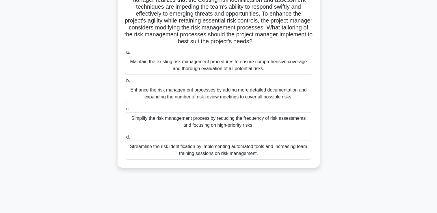
scroll to position [86, 0]
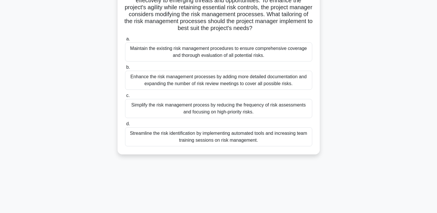
click at [169, 141] on div "Streamline the risk identification by implementing automated tools and increasi…" at bounding box center [218, 136] width 187 height 19
click at [125, 126] on input "d. Streamline the risk identification by implementing automated tools and incre…" at bounding box center [125, 124] width 0 height 4
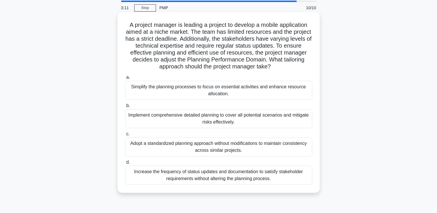
scroll to position [29, 0]
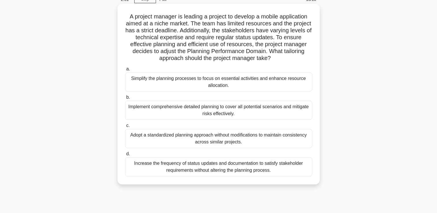
click at [141, 92] on div "Simplify the planning processes to focus on essential activities and enhance re…" at bounding box center [218, 81] width 187 height 19
click at [125, 71] on input "a. Simplify the planning processes to focus on essential activities and enhance…" at bounding box center [125, 69] width 0 height 4
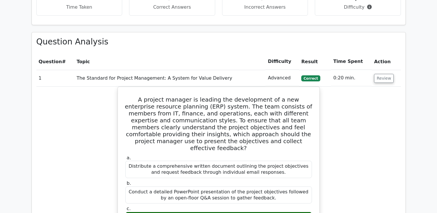
scroll to position [400, 0]
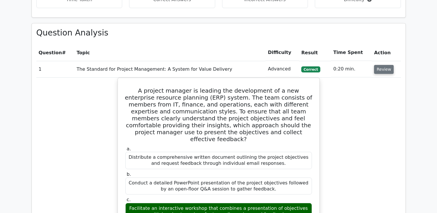
click at [376, 71] on button "Review" at bounding box center [384, 69] width 20 height 9
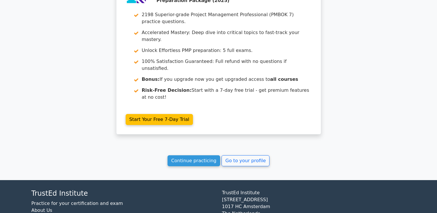
scroll to position [719, 0]
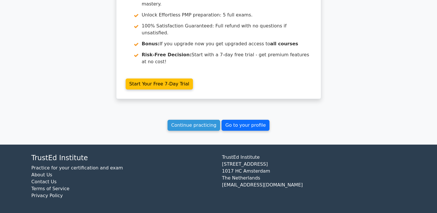
click at [229, 127] on link "Go to your profile" at bounding box center [246, 125] width 48 height 11
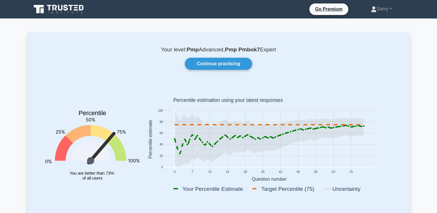
click at [233, 148] on icon at bounding box center [268, 139] width 189 height 55
drag, startPoint x: 212, startPoint y: 144, endPoint x: 185, endPoint y: 160, distance: 32.2
click at [185, 160] on icon at bounding box center [268, 139] width 189 height 55
click at [127, 160] on icon "Percentile You are better than 73% of all users" at bounding box center [92, 141] width 94 height 114
click at [120, 154] on icon at bounding box center [117, 148] width 18 height 25
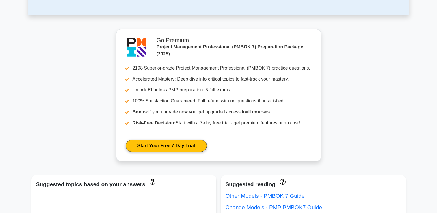
scroll to position [261, 0]
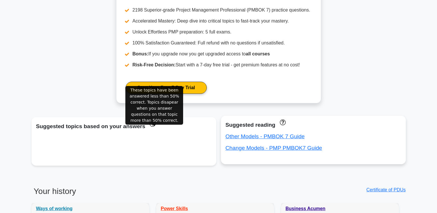
click at [326, 141] on div "Other Models - PMBOK 7 Guide" at bounding box center [314, 136] width 176 height 9
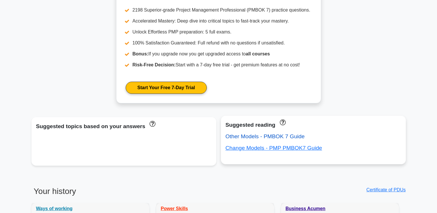
click at [256, 140] on link "Other Models - PMBOK 7 Guide" at bounding box center [265, 136] width 79 height 6
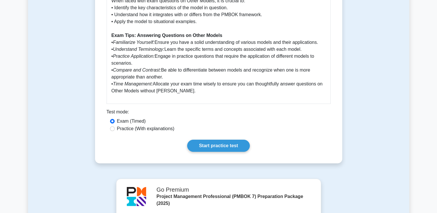
scroll to position [451, 0]
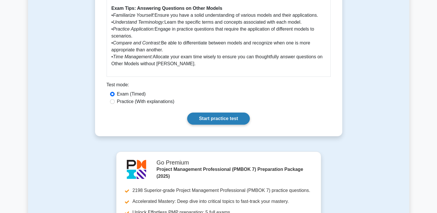
click at [238, 125] on link "Start practice test" at bounding box center [218, 119] width 63 height 12
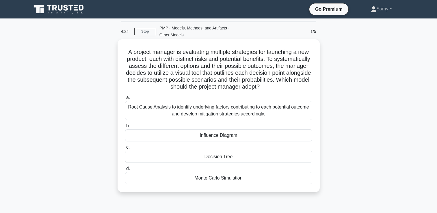
click at [215, 163] on div "Decision Tree" at bounding box center [218, 157] width 187 height 12
click at [125, 149] on input "c. Decision Tree" at bounding box center [125, 148] width 0 height 4
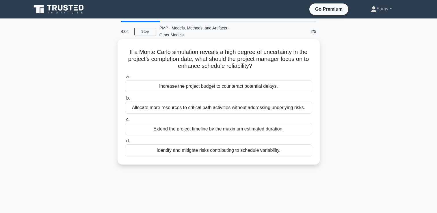
click at [189, 157] on div "Identify and mitigate risks contributing to schedule variability." at bounding box center [218, 150] width 187 height 12
click at [125, 143] on input "d. Identify and mitigate risks contributing to schedule variability." at bounding box center [125, 141] width 0 height 4
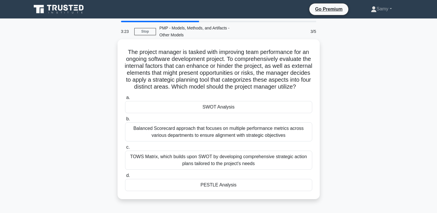
click at [200, 166] on div "TOWS Matrix, which builds upon SWOT by developing comprehensive strategic actio…" at bounding box center [218, 160] width 187 height 19
click at [125, 149] on input "c. TOWS Matrix, which builds upon SWOT by developing comprehensive strategic ac…" at bounding box center [125, 148] width 0 height 4
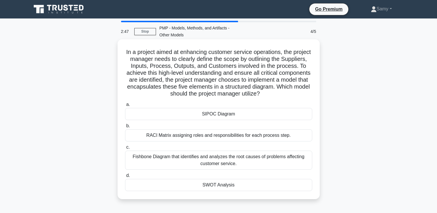
click at [208, 120] on div "SIPOC Diagram" at bounding box center [218, 114] width 187 height 12
click at [125, 107] on input "a. SIPOC Diagram" at bounding box center [125, 105] width 0 height 4
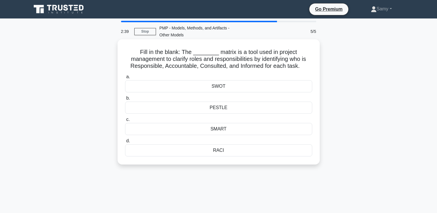
click at [214, 156] on div "RACI" at bounding box center [218, 150] width 187 height 12
click at [125, 143] on input "d. RACI" at bounding box center [125, 141] width 0 height 4
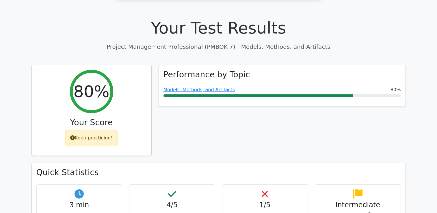
scroll to position [277, 0]
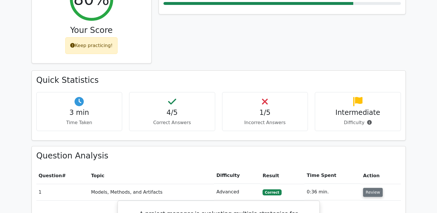
click at [372, 194] on button "Review" at bounding box center [373, 192] width 20 height 9
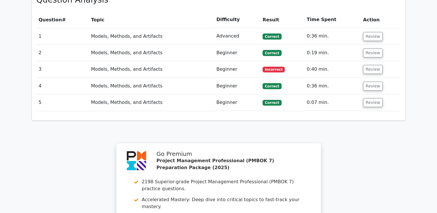
scroll to position [434, 0]
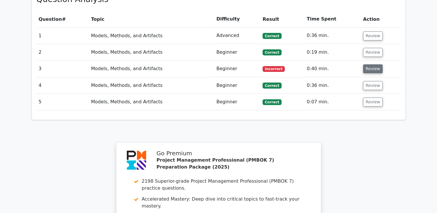
click at [370, 71] on button "Review" at bounding box center [373, 68] width 20 height 9
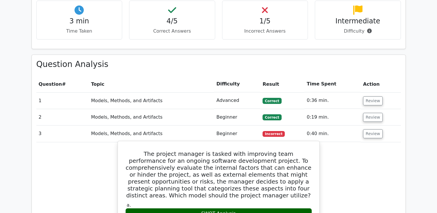
scroll to position [364, 0]
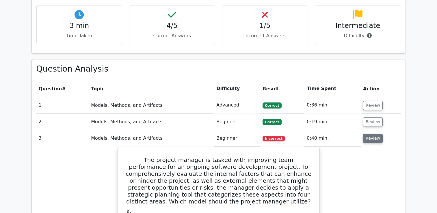
click at [371, 140] on button "Review" at bounding box center [373, 138] width 20 height 9
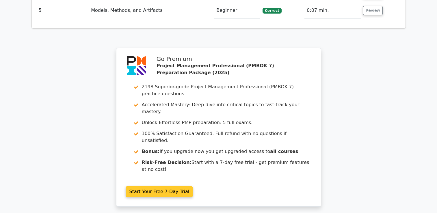
scroll to position [620, 0]
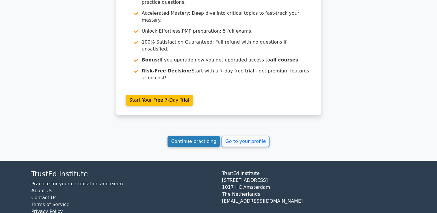
click at [211, 140] on link "Continue practicing" at bounding box center [194, 141] width 53 height 11
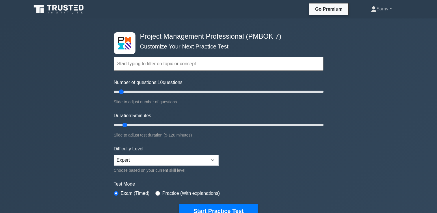
type input "5"
drag, startPoint x: 126, startPoint y: 126, endPoint x: 117, endPoint y: 125, distance: 8.7
click at [117, 125] on input "Duration: 5 minutes" at bounding box center [219, 125] width 210 height 7
type input "5"
drag, startPoint x: 120, startPoint y: 92, endPoint x: 94, endPoint y: 95, distance: 25.9
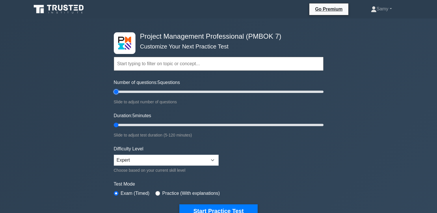
click at [114, 94] on input "Number of questions: 5 questions" at bounding box center [219, 91] width 210 height 7
click at [214, 207] on button "Start Practice Test" at bounding box center [218, 210] width 78 height 13
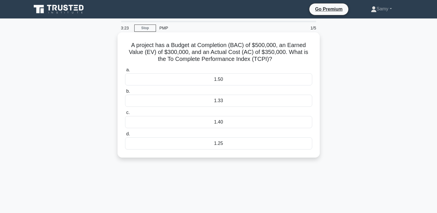
click at [227, 105] on div "1.33" at bounding box center [218, 101] width 187 height 12
click at [125, 93] on input "b. 1.33" at bounding box center [125, 92] width 0 height 4
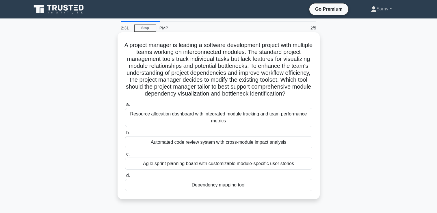
click at [175, 127] on div "Resource allocation dashboard with integrated module tracking and team performa…" at bounding box center [218, 117] width 187 height 19
click at [125, 107] on input "a. Resource allocation dashboard with integrated module tracking and team perfo…" at bounding box center [125, 105] width 0 height 4
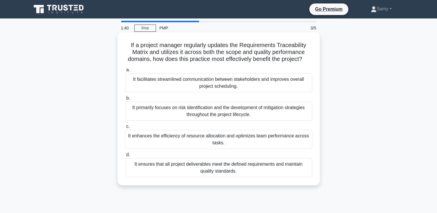
click at [183, 174] on div "It ensures that all project deliverables meet the defined requirements and main…" at bounding box center [218, 167] width 187 height 19
click at [125, 157] on input "d. It ensures that all project deliverables meet the defined requirements and m…" at bounding box center [125, 155] width 0 height 4
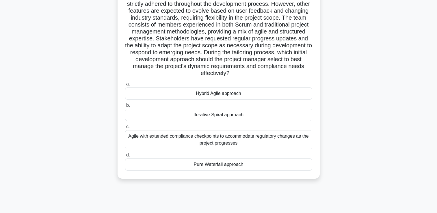
scroll to position [57, 0]
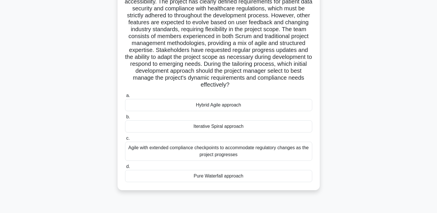
click at [208, 111] on div "Hybrid Agile approach" at bounding box center [218, 105] width 187 height 12
click at [125, 98] on input "a. Hybrid Agile approach" at bounding box center [125, 96] width 0 height 4
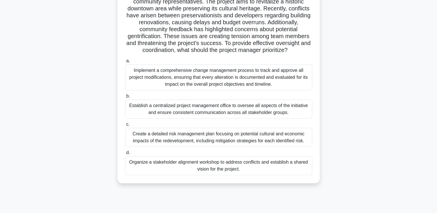
click at [200, 175] on div "Organize a stakeholder alignment workshop to address conflicts and establish a …" at bounding box center [218, 165] width 187 height 19
click at [125, 155] on input "d. Organize a stakeholder alignment workshop to address conflicts and establish…" at bounding box center [125, 153] width 0 height 4
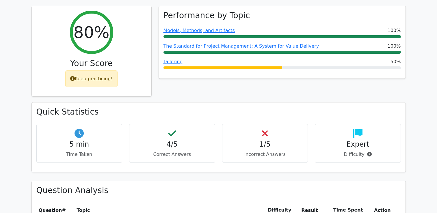
scroll to position [335, 0]
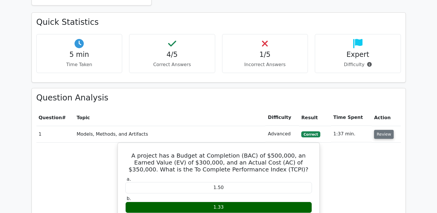
click at [379, 134] on button "Review" at bounding box center [384, 134] width 20 height 9
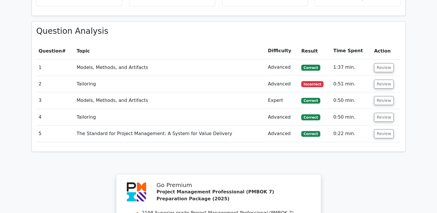
scroll to position [403, 0]
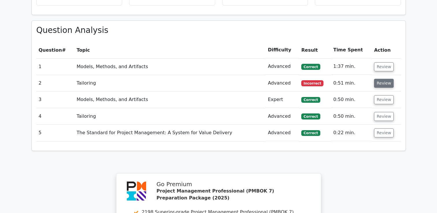
click at [380, 83] on button "Review" at bounding box center [384, 83] width 20 height 9
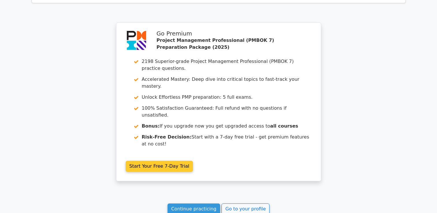
scroll to position [1104, 0]
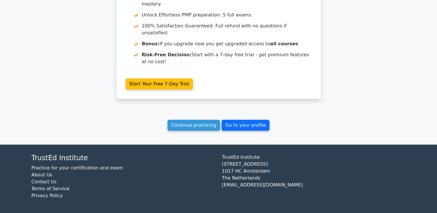
click at [239, 122] on link "Go to your profile" at bounding box center [246, 125] width 48 height 11
